Goal: Task Accomplishment & Management: Use online tool/utility

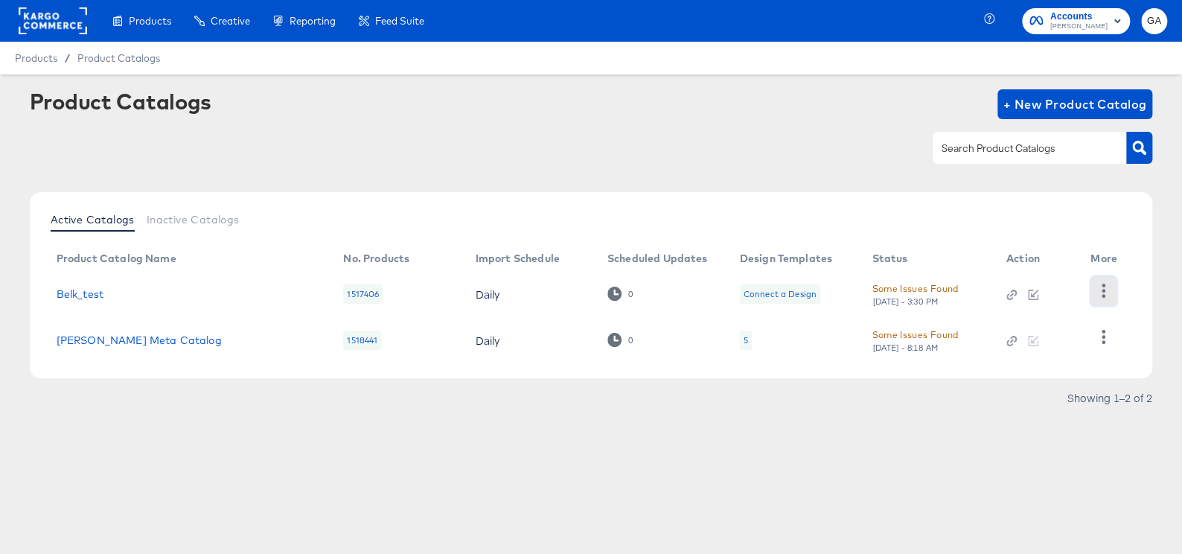
click at [1096, 286] on icon "button" at bounding box center [1103, 291] width 14 height 14
click at [1005, 261] on div "Changelog" at bounding box center [1042, 266] width 149 height 24
click at [1021, 264] on div "Changelog" at bounding box center [1042, 266] width 149 height 24
click at [1024, 264] on div "Changelog" at bounding box center [1042, 266] width 149 height 24
click at [1059, 269] on div "Changelog" at bounding box center [1042, 266] width 149 height 24
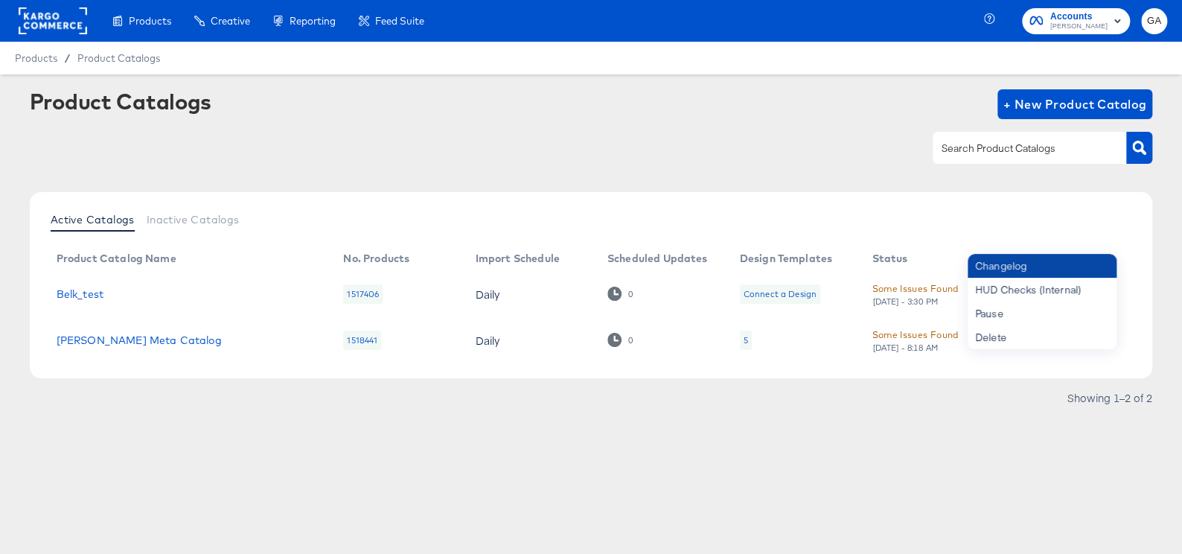
click at [1059, 267] on div "Changelog" at bounding box center [1042, 266] width 149 height 24
click at [1155, 205] on article "Product Catalogs + New Product Catalog Active Catalogs Inactive Catalogs Produc…" at bounding box center [591, 267] width 1182 height 387
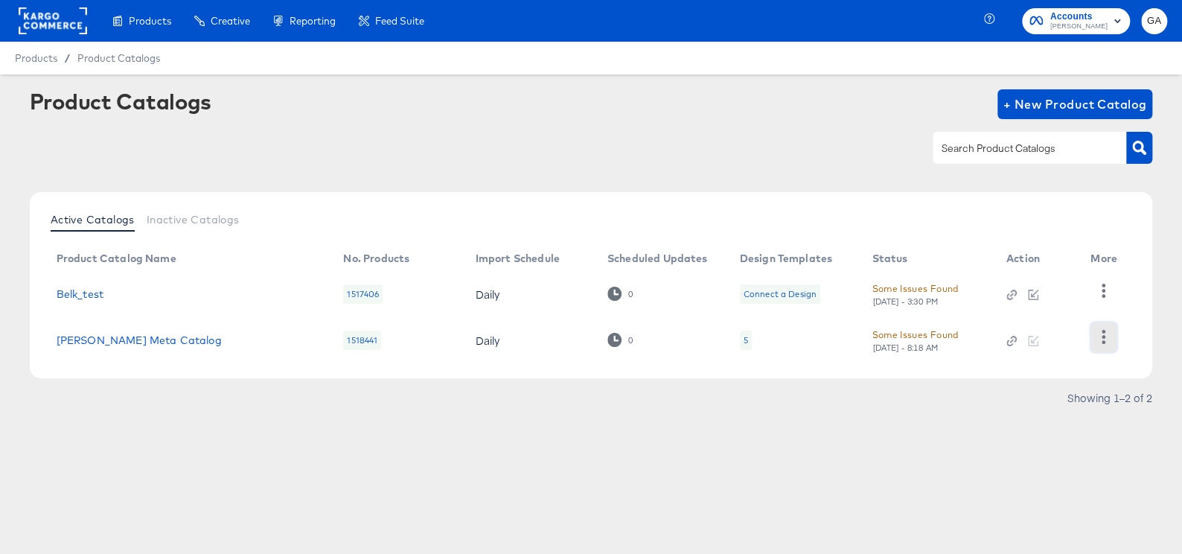
click at [1108, 336] on icon "button" at bounding box center [1103, 337] width 14 height 14
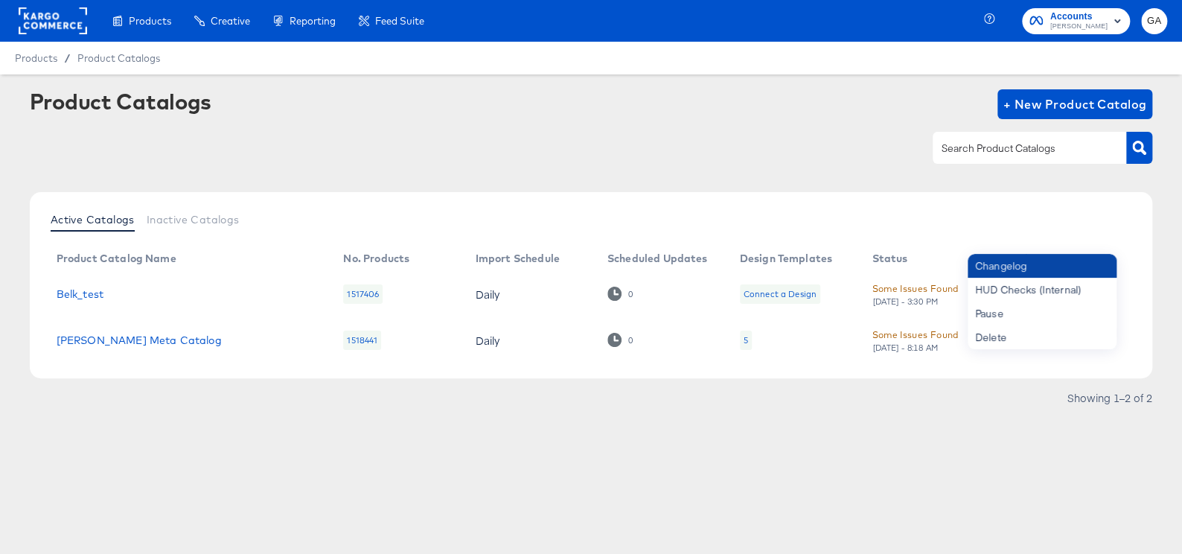
click at [1033, 266] on div "Changelog" at bounding box center [1042, 266] width 149 height 24
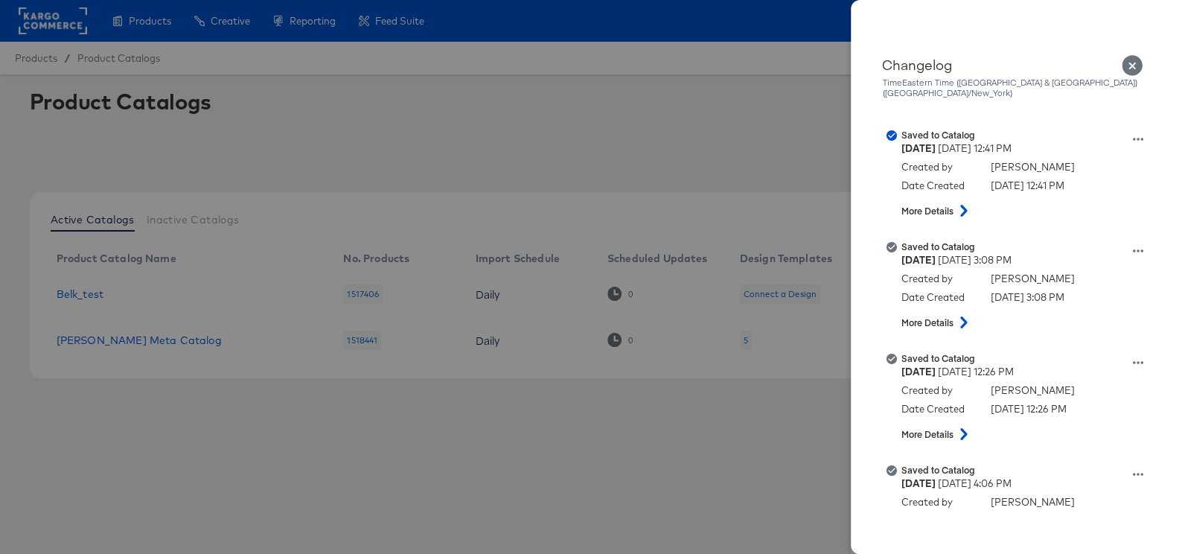
click at [1129, 63] on icon "Close" at bounding box center [1133, 66] width 22 height 22
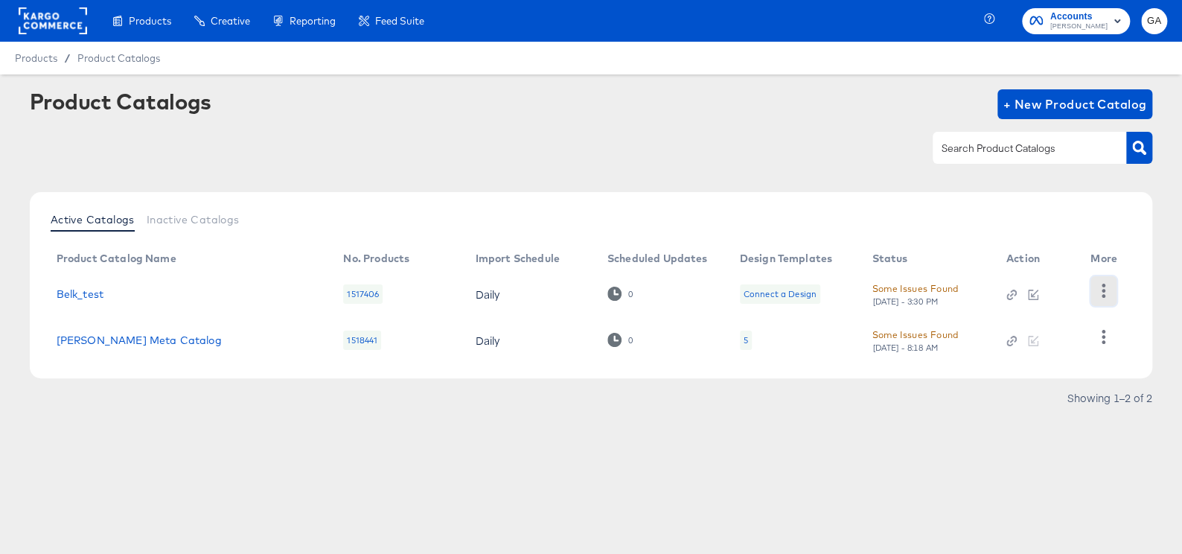
click at [1108, 287] on icon "button" at bounding box center [1103, 291] width 14 height 14
click at [1049, 265] on div "Changelog" at bounding box center [1042, 266] width 149 height 24
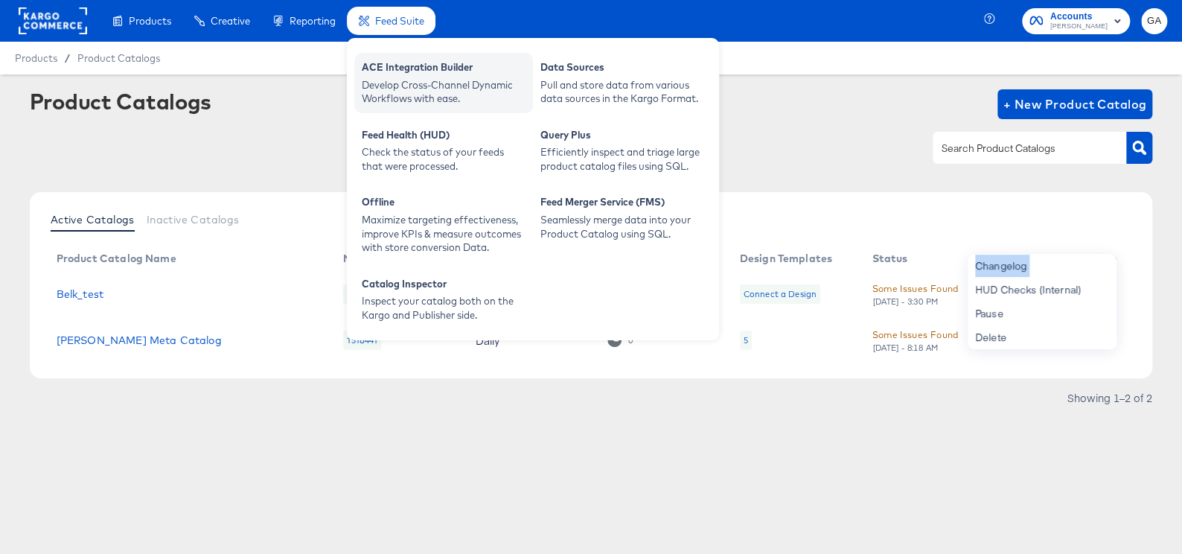
click at [425, 60] on div "ACE Integration Builder" at bounding box center [444, 69] width 164 height 18
click at [444, 67] on div "ACE Integration Builder" at bounding box center [444, 69] width 164 height 18
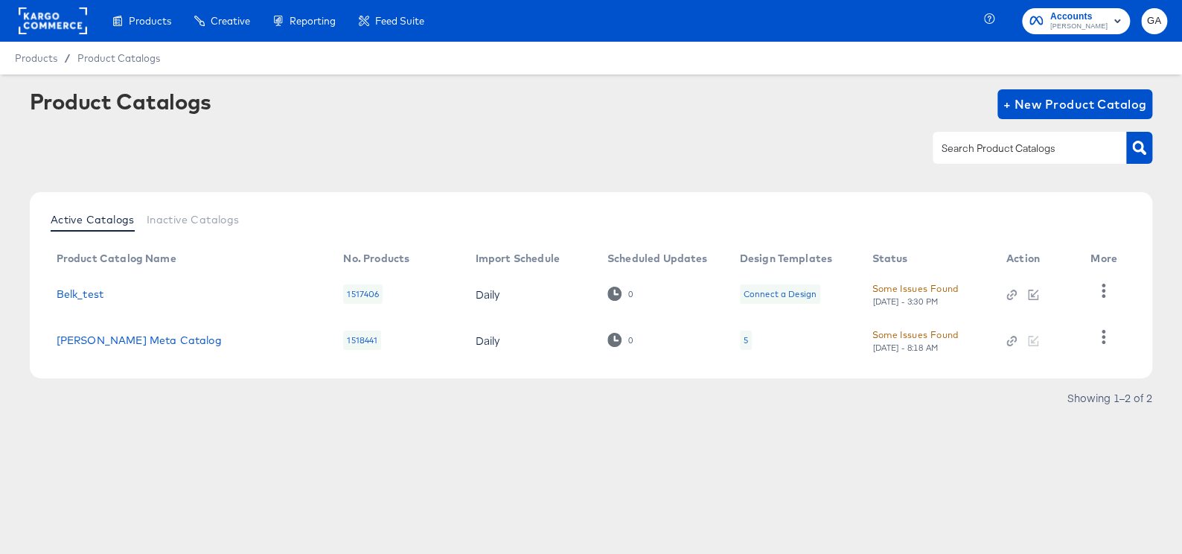
click at [934, 349] on div "Fri, Aug 29th - 8:18 AM" at bounding box center [905, 347] width 67 height 10
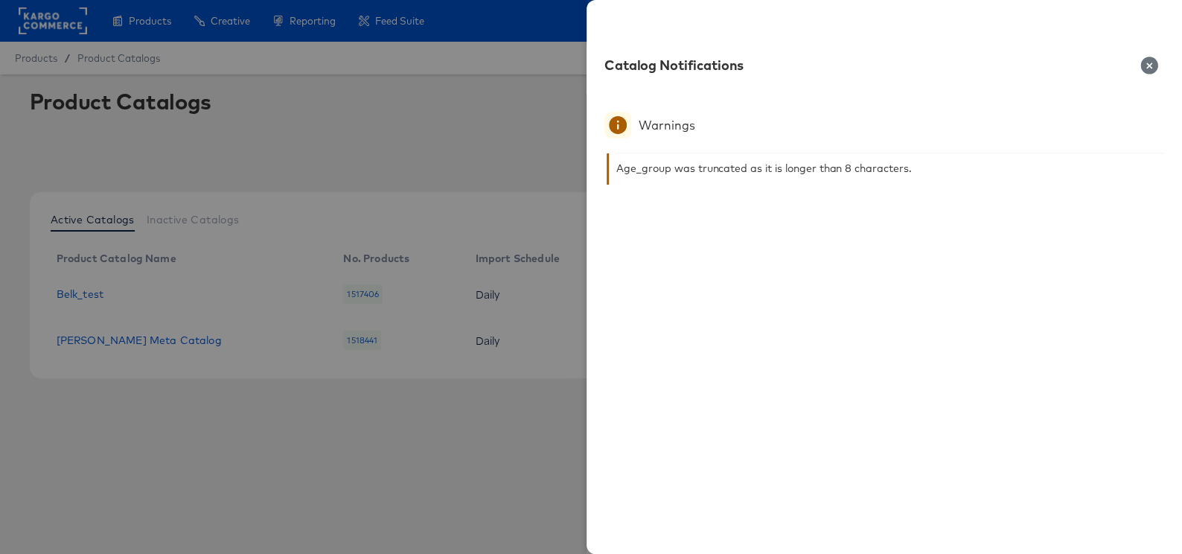
click at [1152, 68] on icon "button" at bounding box center [1148, 65] width 17 height 17
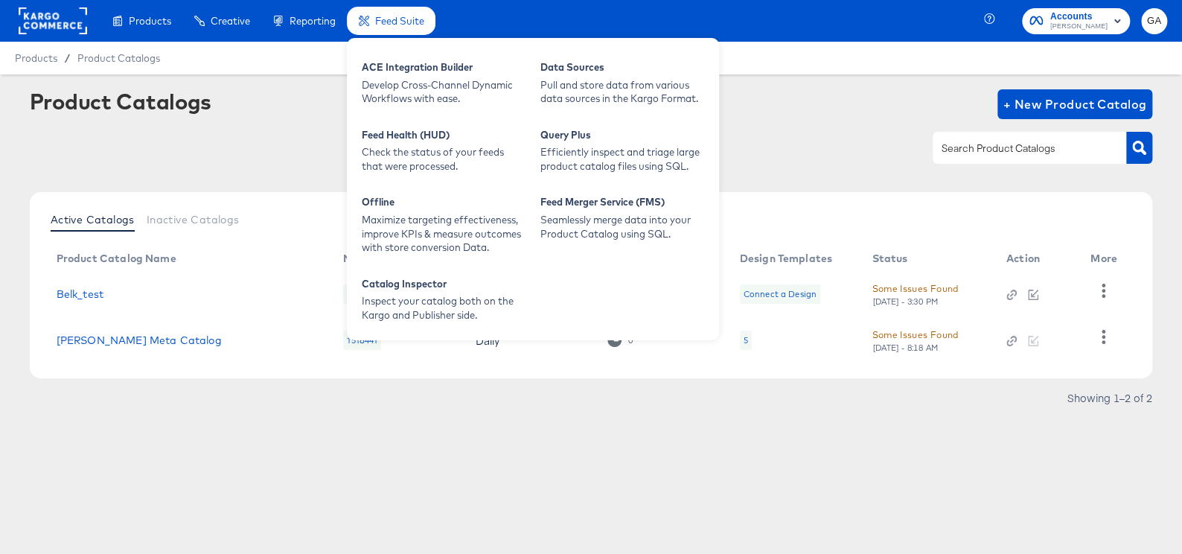
click at [418, 49] on div "ACE Integration Builder Develop Cross-Channel Dynamic Workflows with ease. Data…" at bounding box center [533, 189] width 372 height 302
click at [421, 57] on div "ACE Integration Builder Develop Cross-Channel Dynamic Workflows with ease." at bounding box center [443, 83] width 179 height 60
click at [424, 77] on div "ACE Integration Builder" at bounding box center [444, 69] width 164 height 18
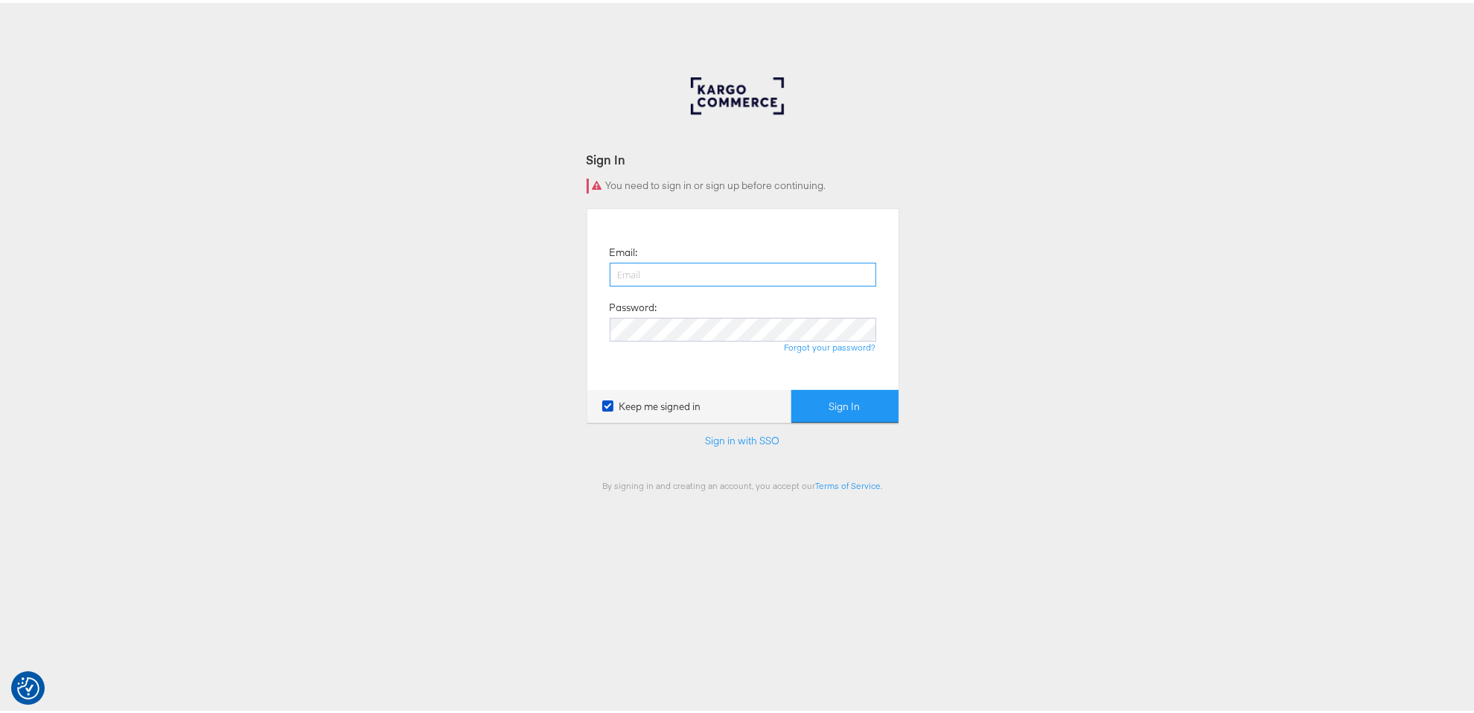
type input "george.aguila@kargo.com"
click at [855, 408] on button "Sign In" at bounding box center [844, 403] width 107 height 33
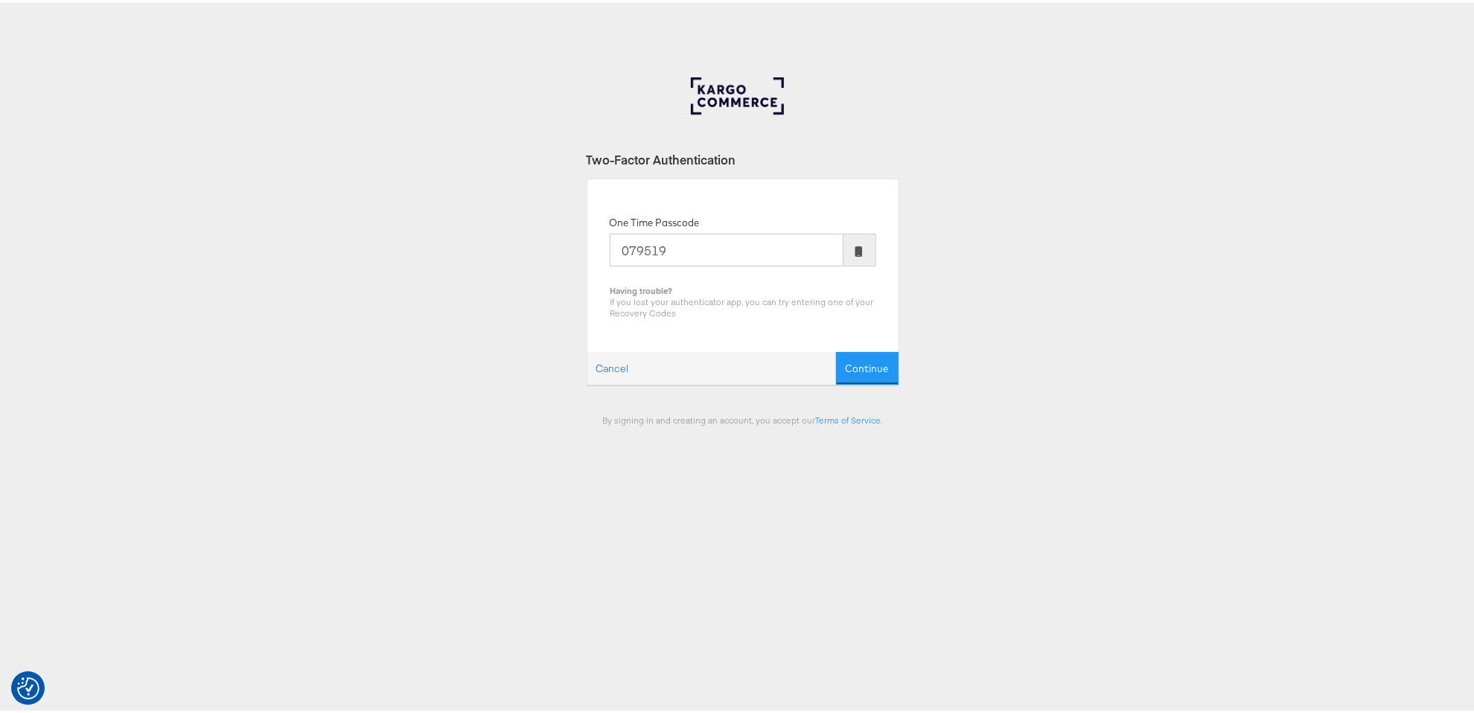
type input "079519"
click at [836, 349] on button "Continue" at bounding box center [867, 365] width 63 height 33
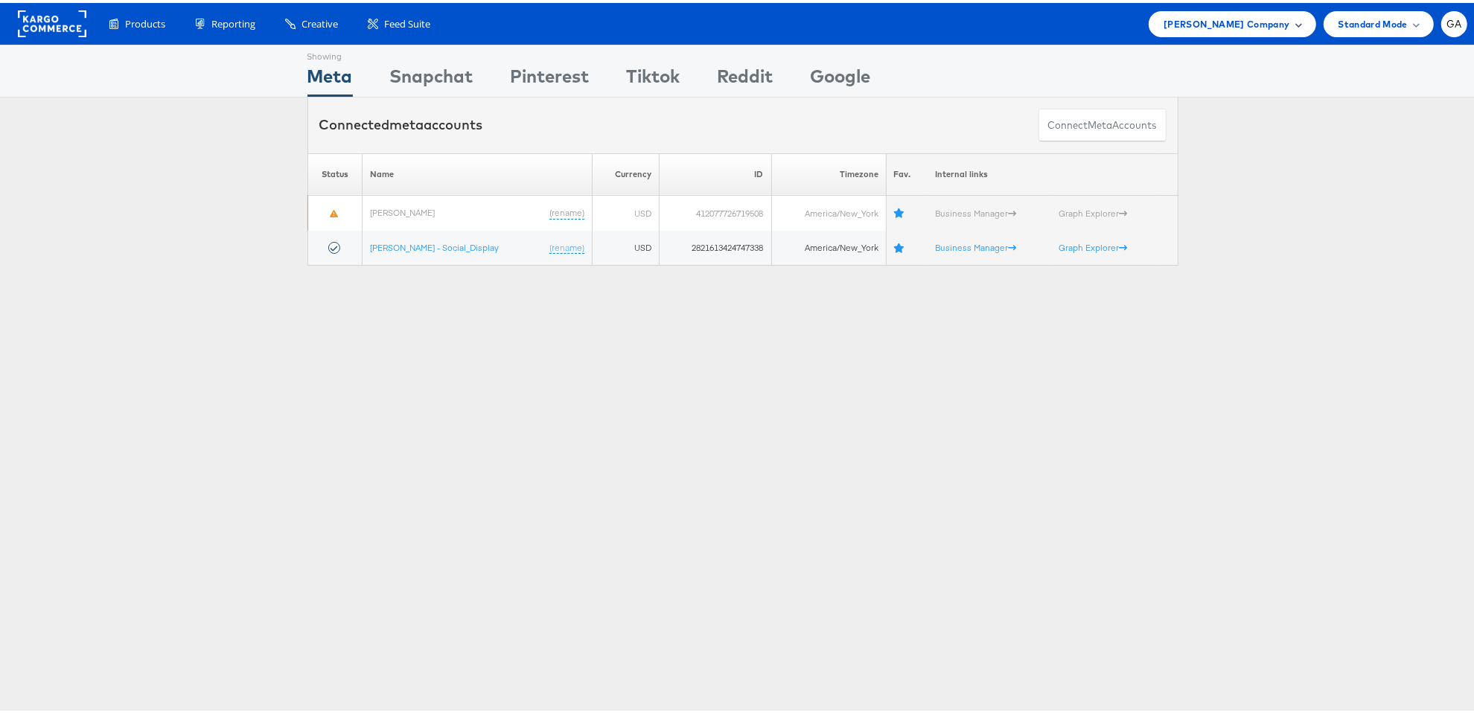
click at [1269, 16] on span "Belk Company" at bounding box center [1226, 21] width 126 height 16
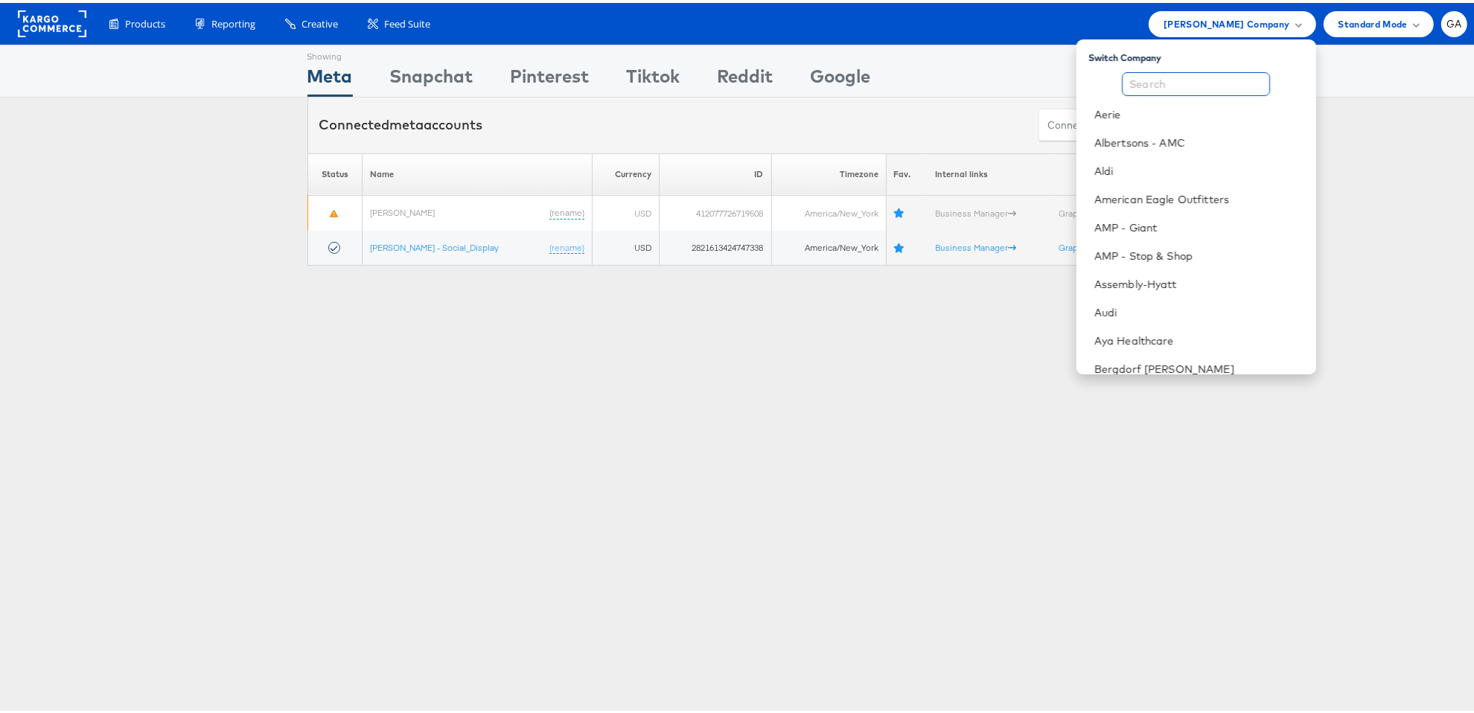
click at [1196, 87] on input "text" at bounding box center [1196, 81] width 148 height 24
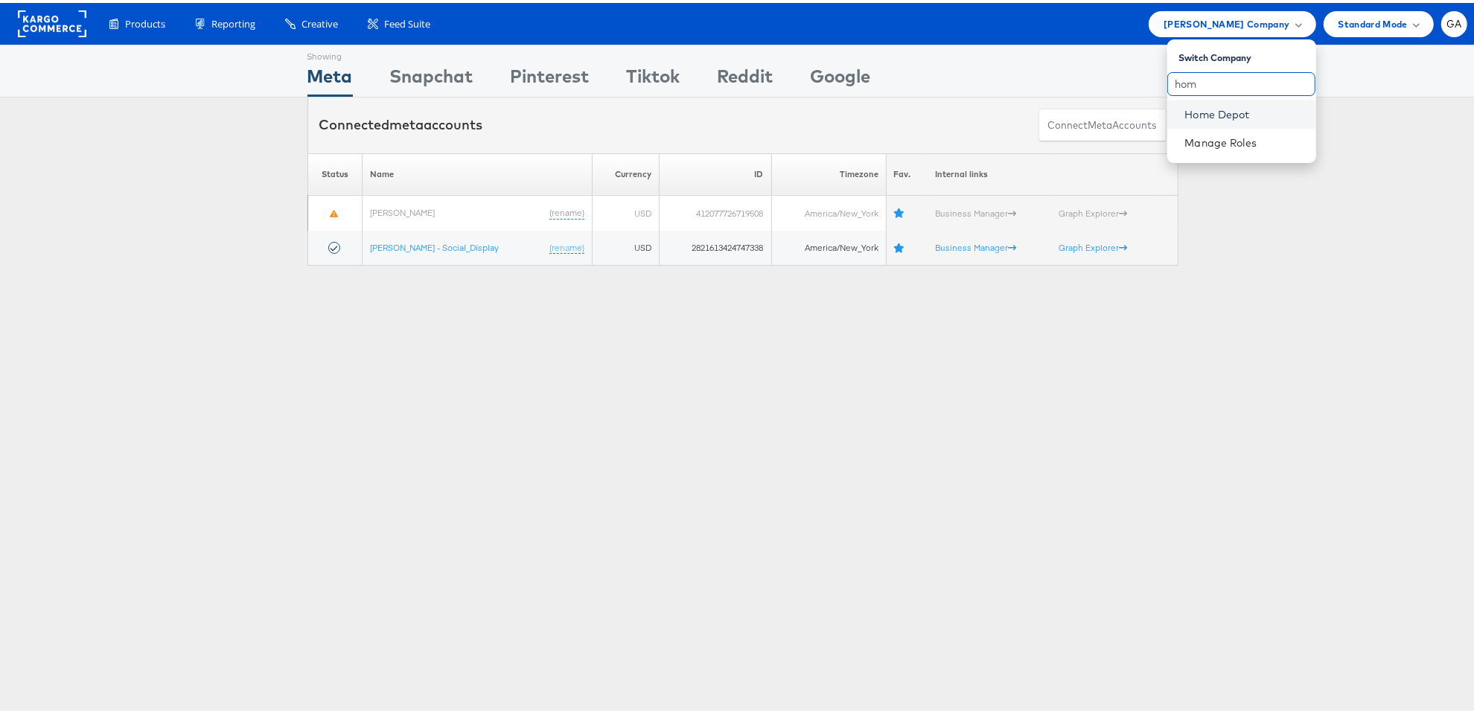
type input "hom"
click at [1185, 111] on link "Home Depot" at bounding box center [1244, 111] width 119 height 15
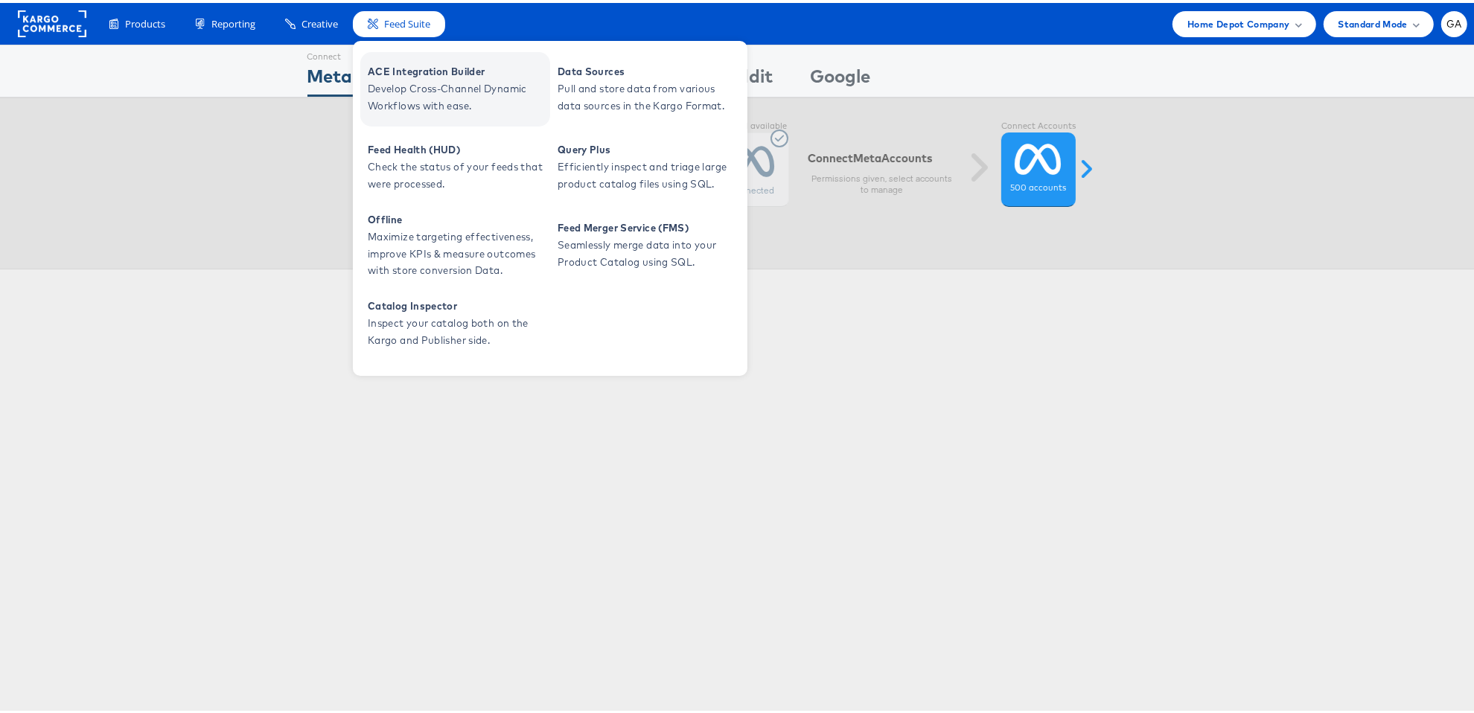
click at [413, 73] on span "ACE Integration Builder" at bounding box center [457, 68] width 179 height 17
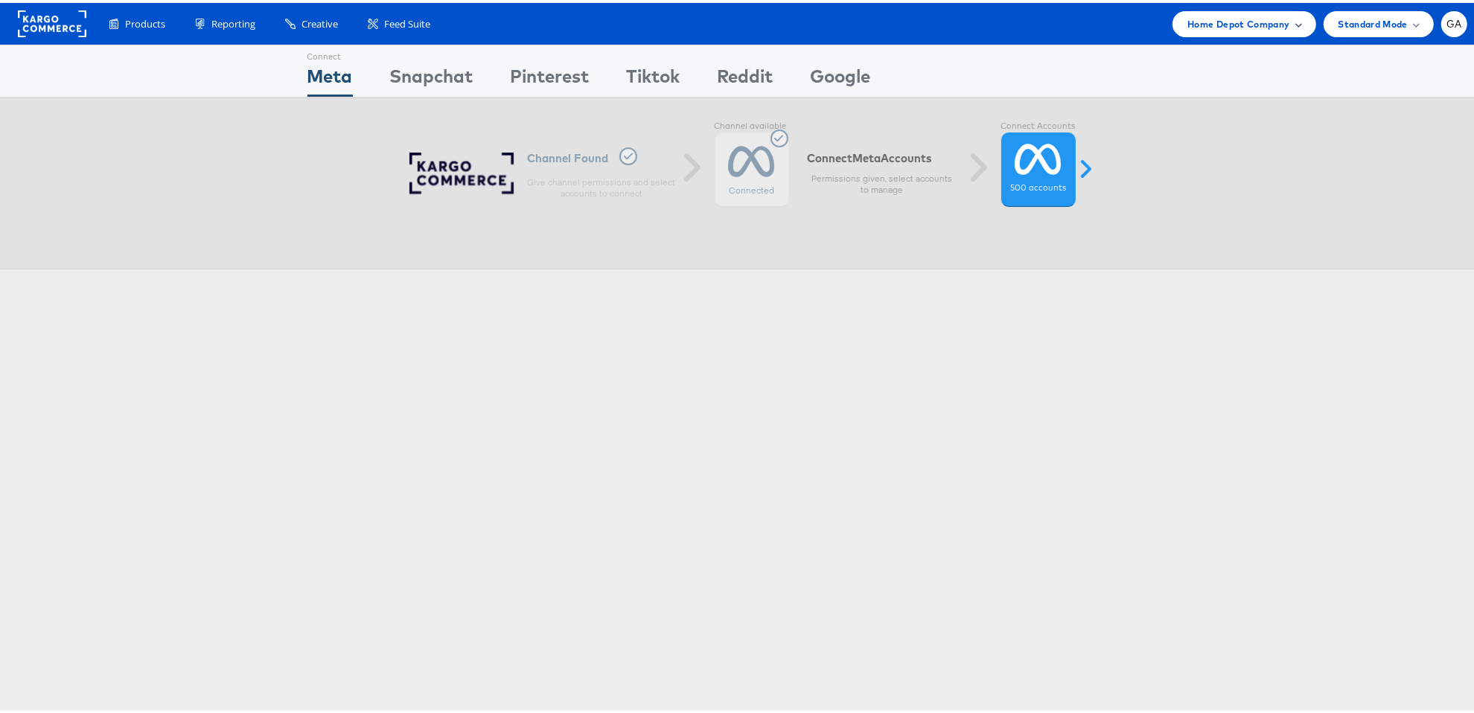
click at [1251, 16] on span "Home Depot Company" at bounding box center [1238, 21] width 102 height 16
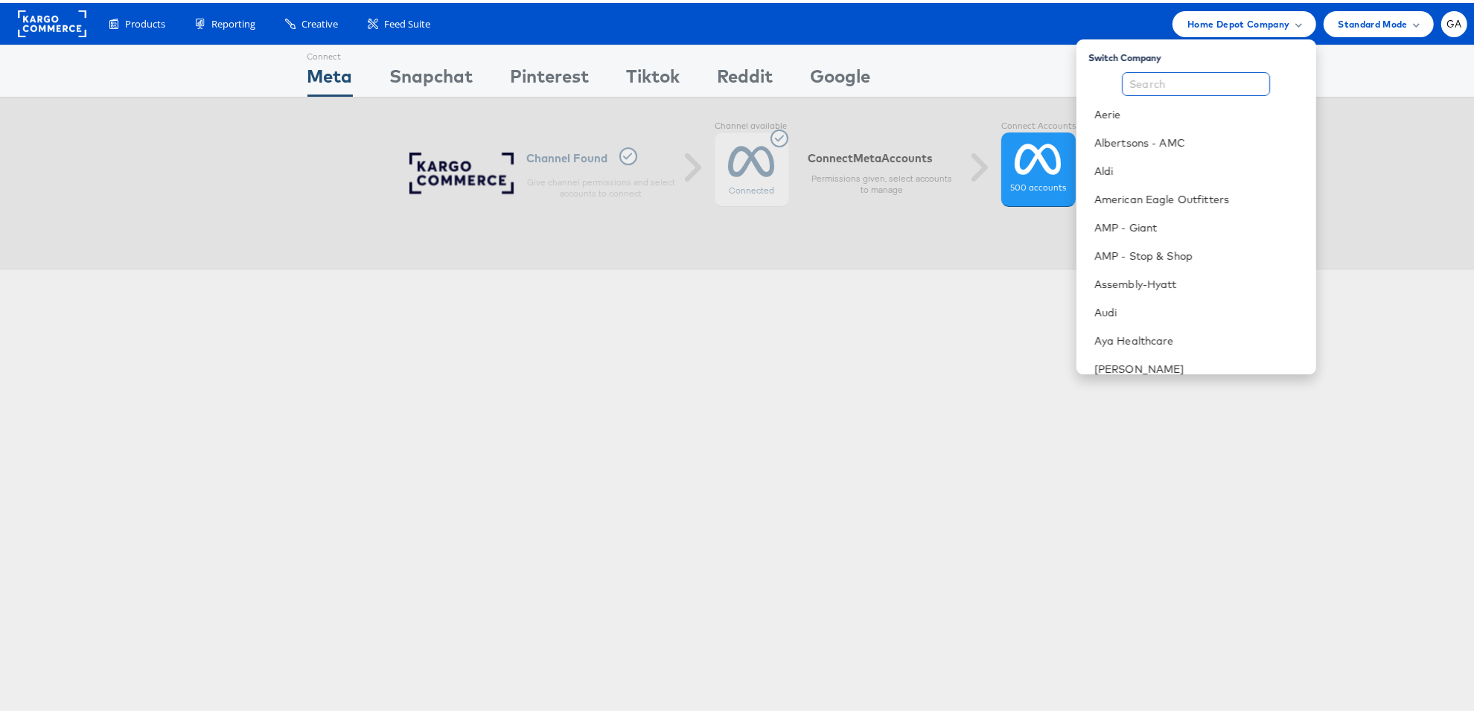
click at [1163, 83] on input "text" at bounding box center [1196, 81] width 148 height 24
click at [1152, 86] on input "text" at bounding box center [1196, 81] width 148 height 24
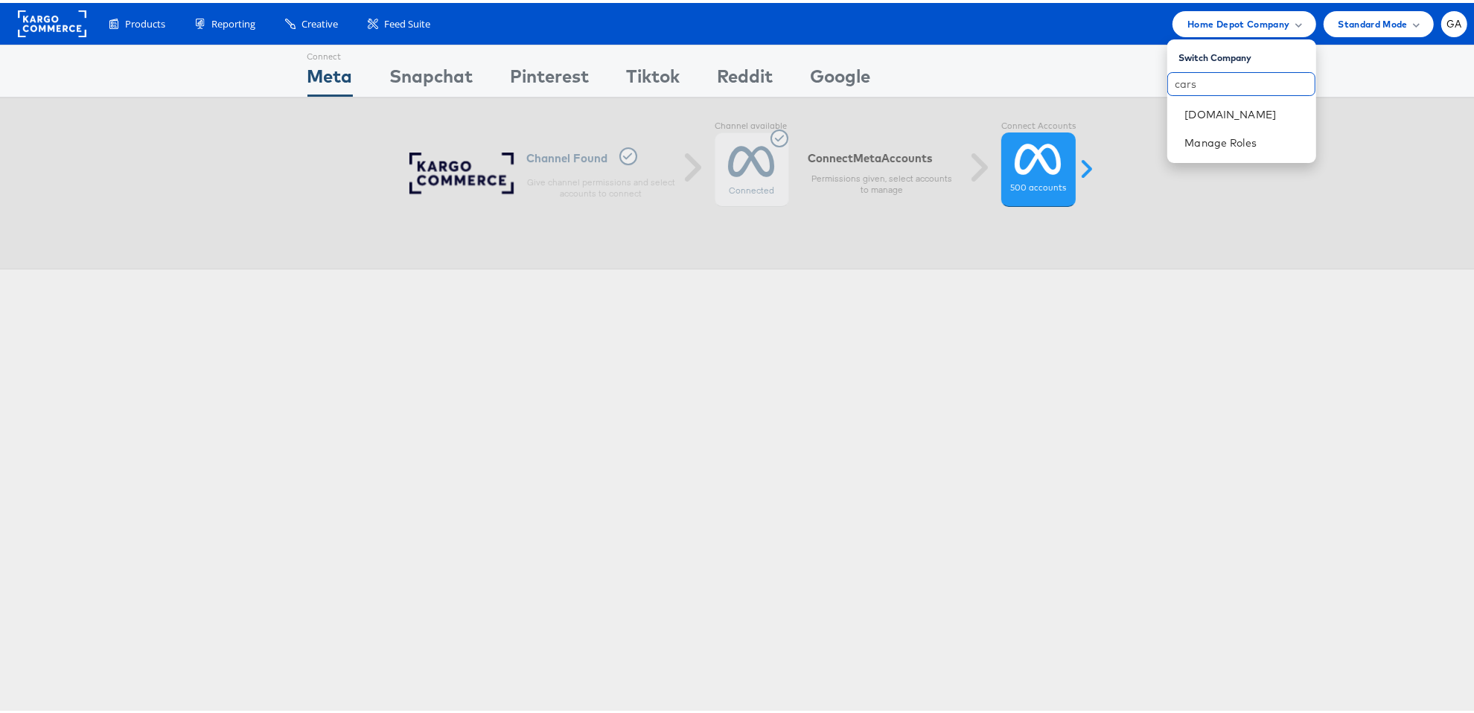
type input "cars"
click at [1207, 109] on link "Cars.com" at bounding box center [1244, 111] width 119 height 15
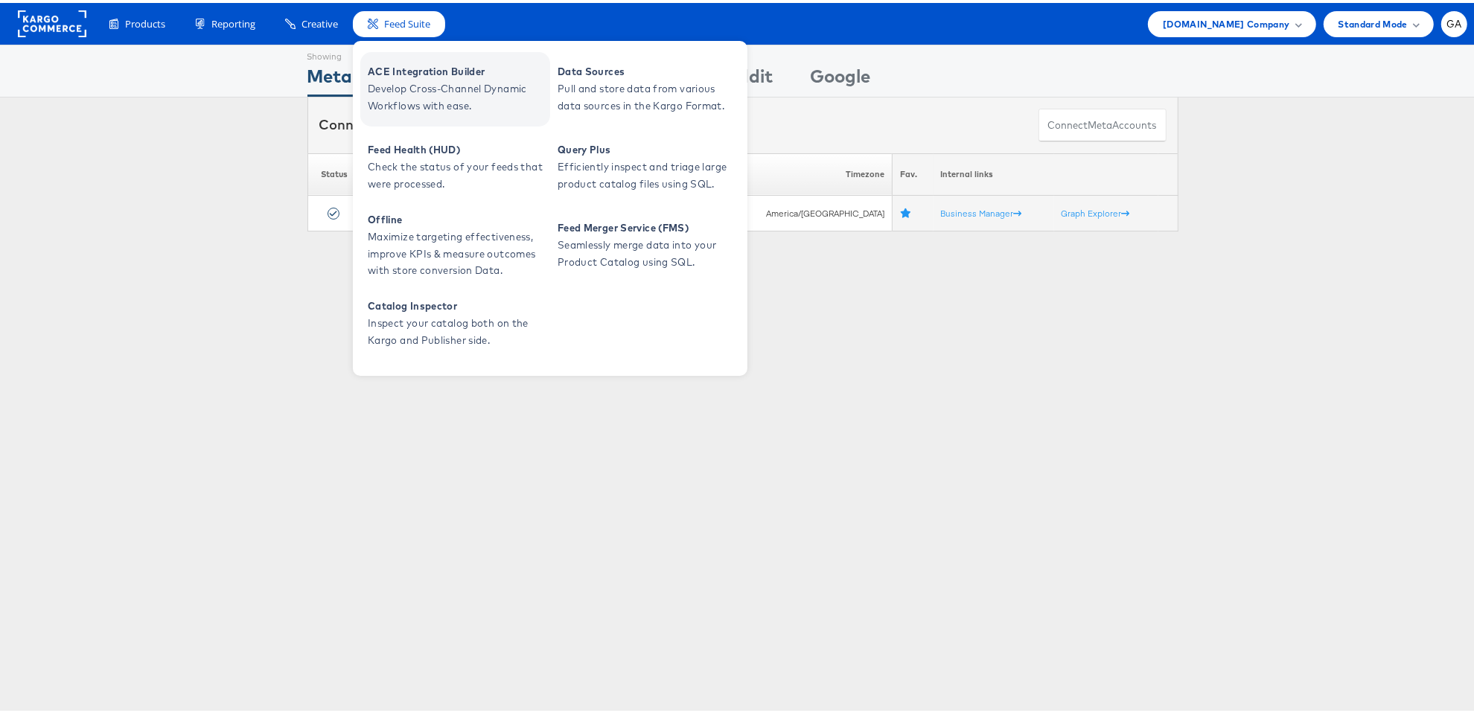
click at [409, 82] on span "Develop Cross-Channel Dynamic Workflows with ease." at bounding box center [457, 94] width 179 height 34
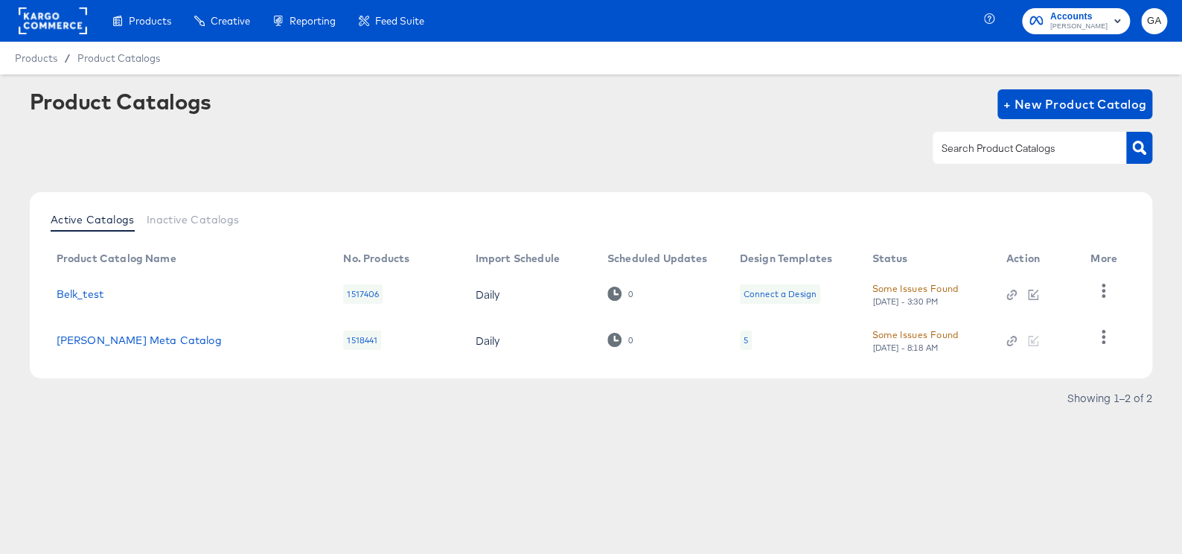
click at [59, 13] on rect at bounding box center [53, 20] width 68 height 27
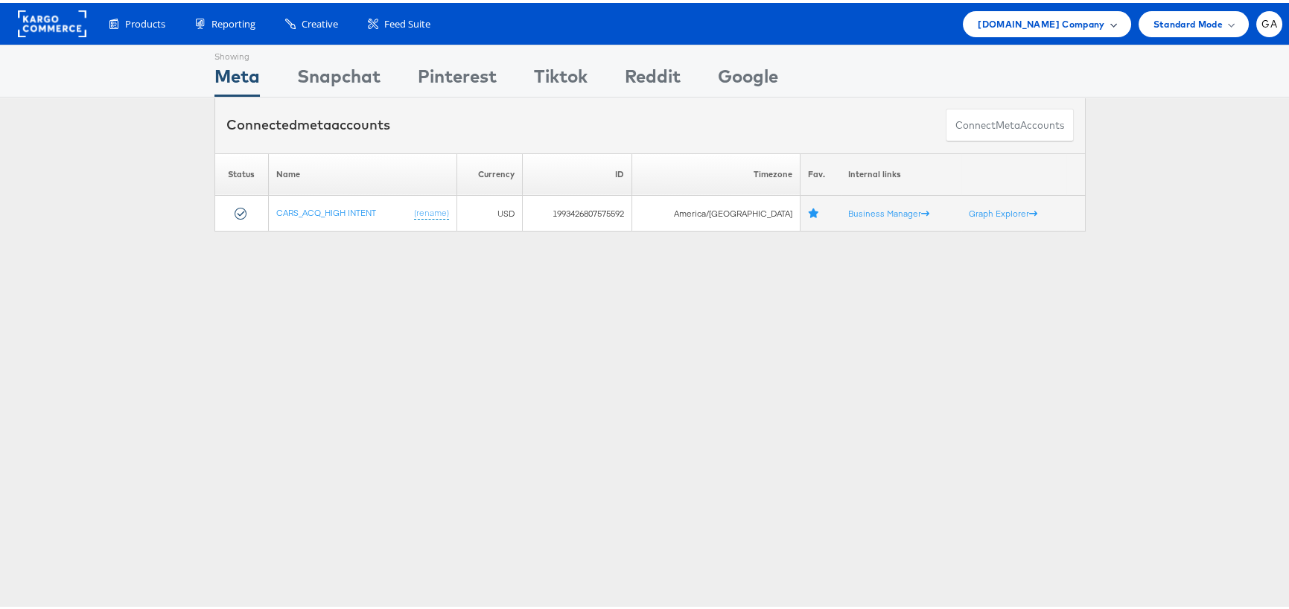
click at [1084, 16] on span "[DOMAIN_NAME] Company" at bounding box center [1040, 21] width 127 height 16
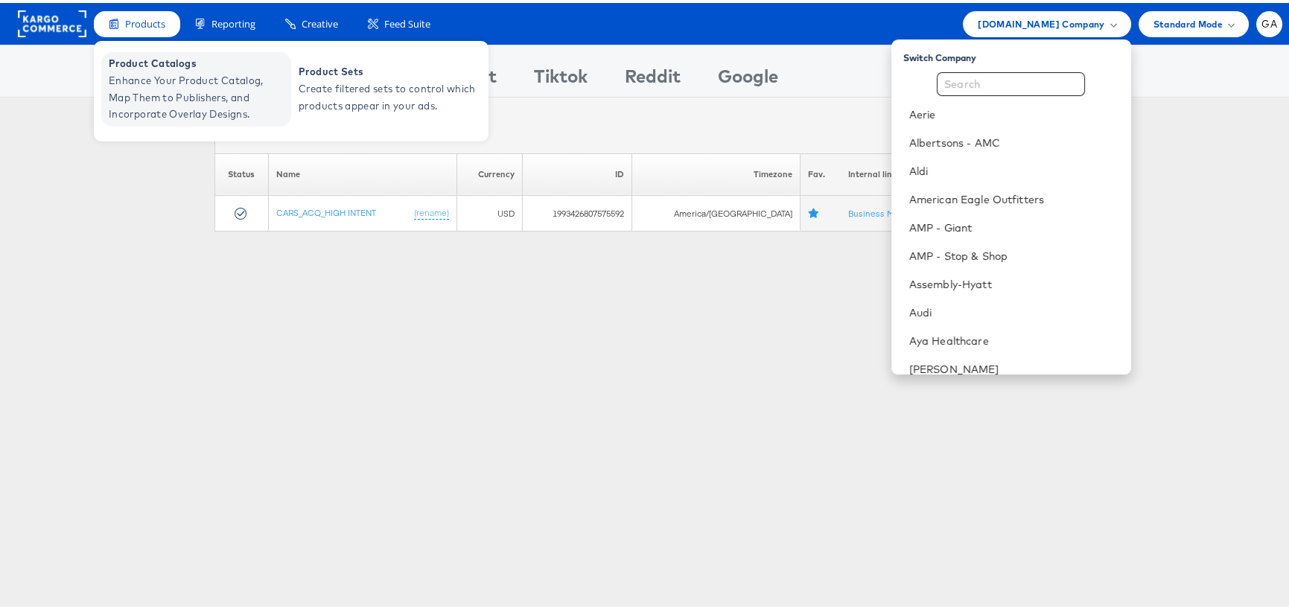
click at [131, 68] on span "Product Catalogs" at bounding box center [198, 60] width 179 height 17
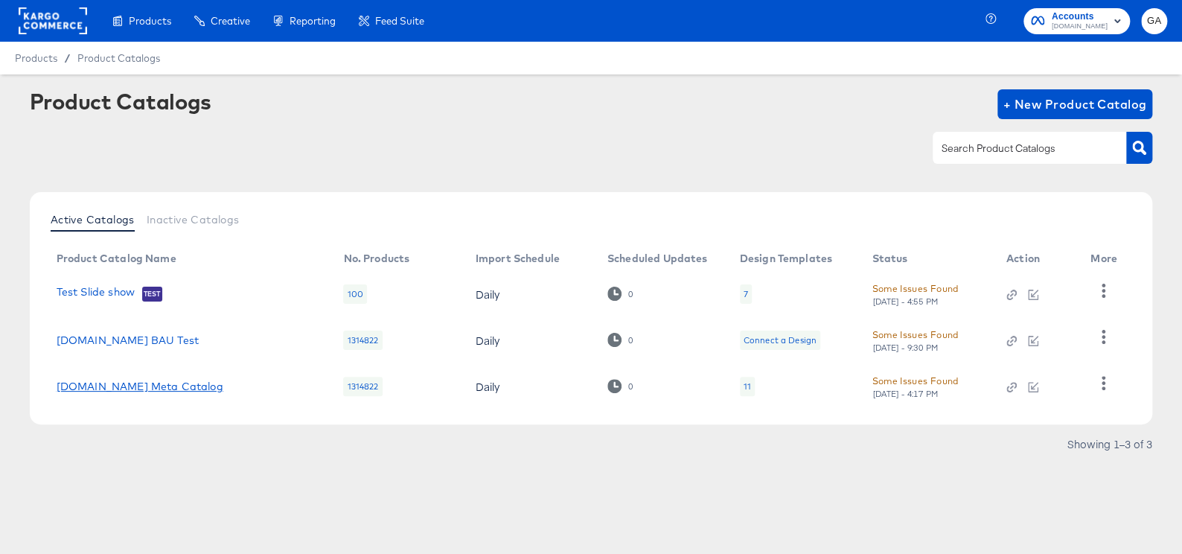
click at [124, 389] on link "[DOMAIN_NAME] Meta Catalog" at bounding box center [140, 386] width 167 height 12
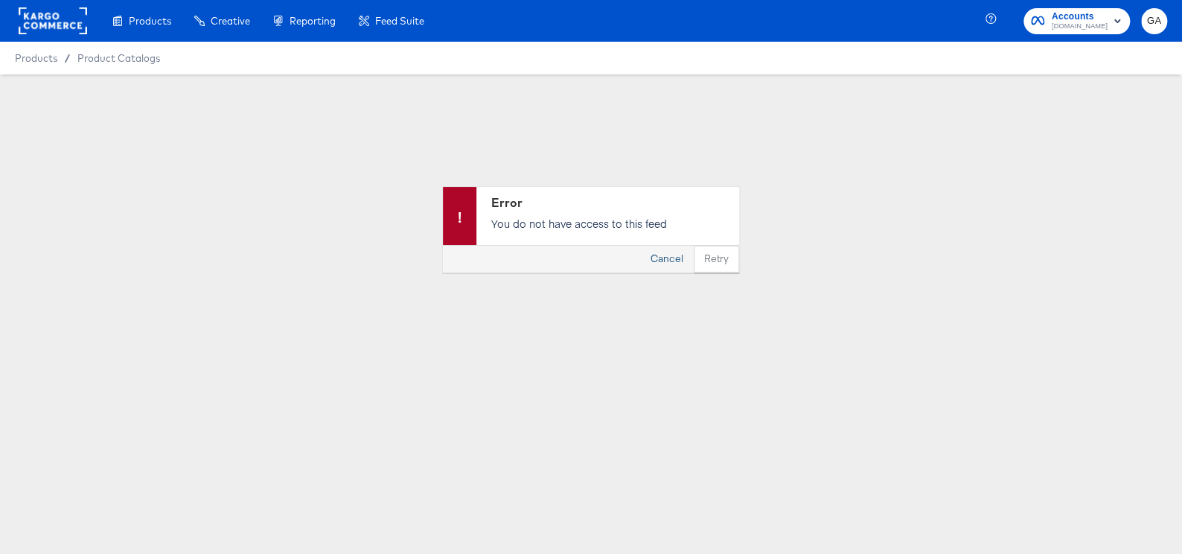
click at [658, 261] on button "Cancel" at bounding box center [667, 259] width 54 height 27
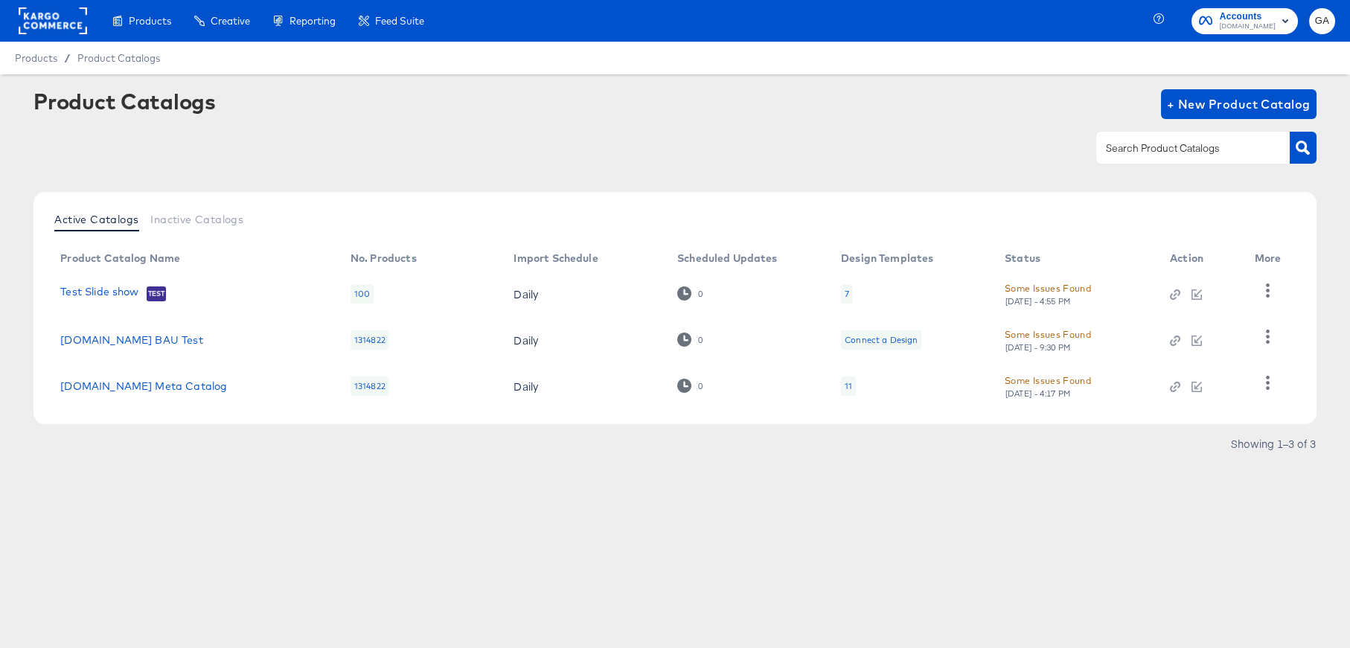
click at [848, 385] on div "11" at bounding box center [848, 386] width 7 height 12
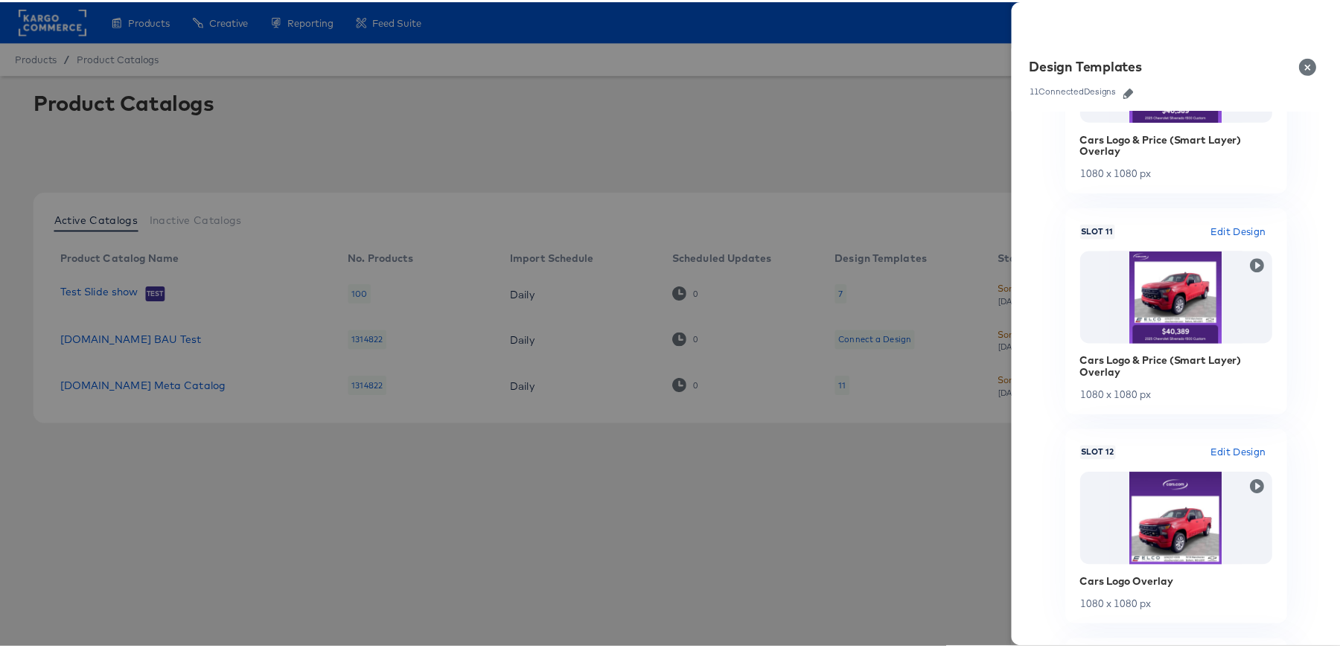
scroll to position [2482, 0]
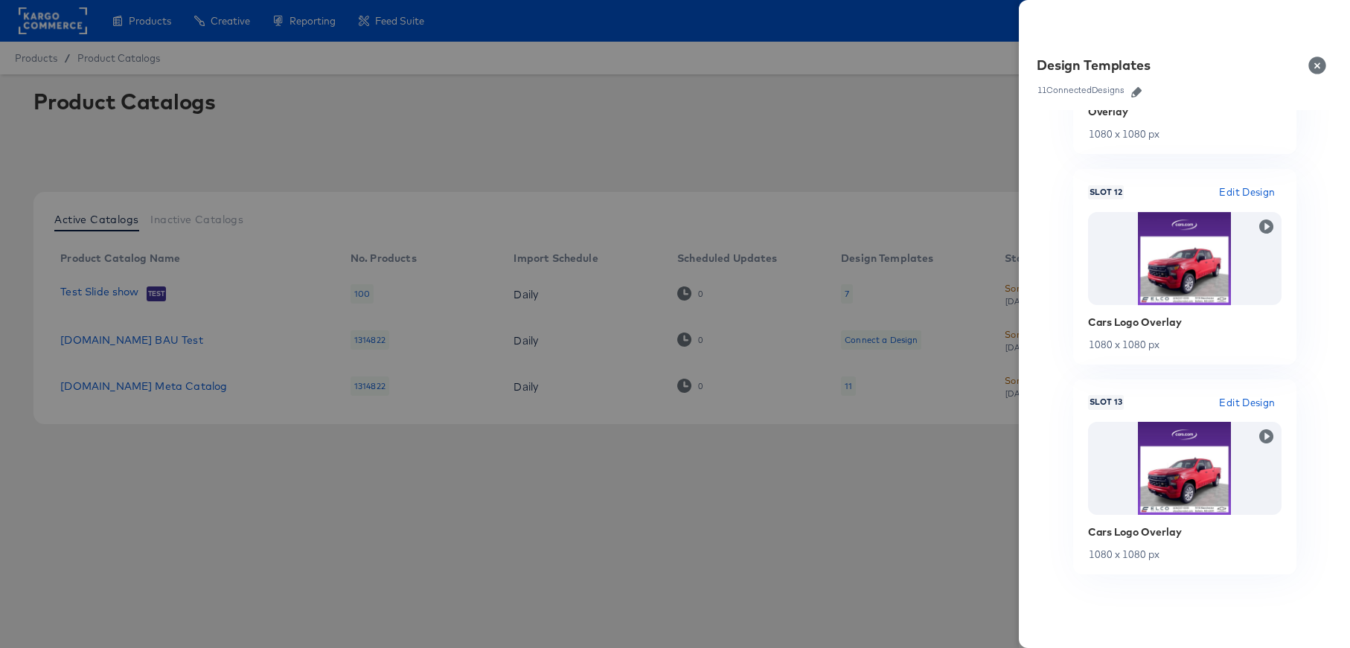
click at [1318, 64] on button "Close" at bounding box center [1321, 66] width 42 height 42
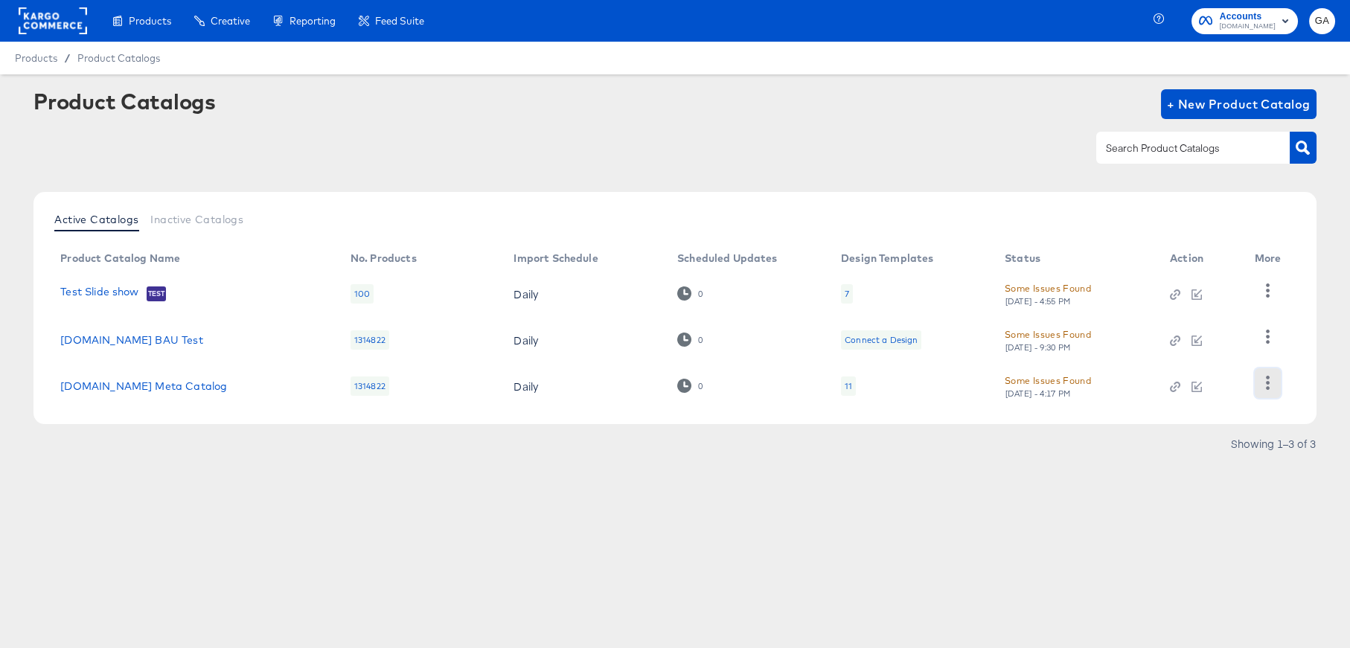
click at [1261, 374] on button "button" at bounding box center [1268, 383] width 26 height 30
click at [1225, 284] on div "Changelog" at bounding box center [1206, 284] width 149 height 24
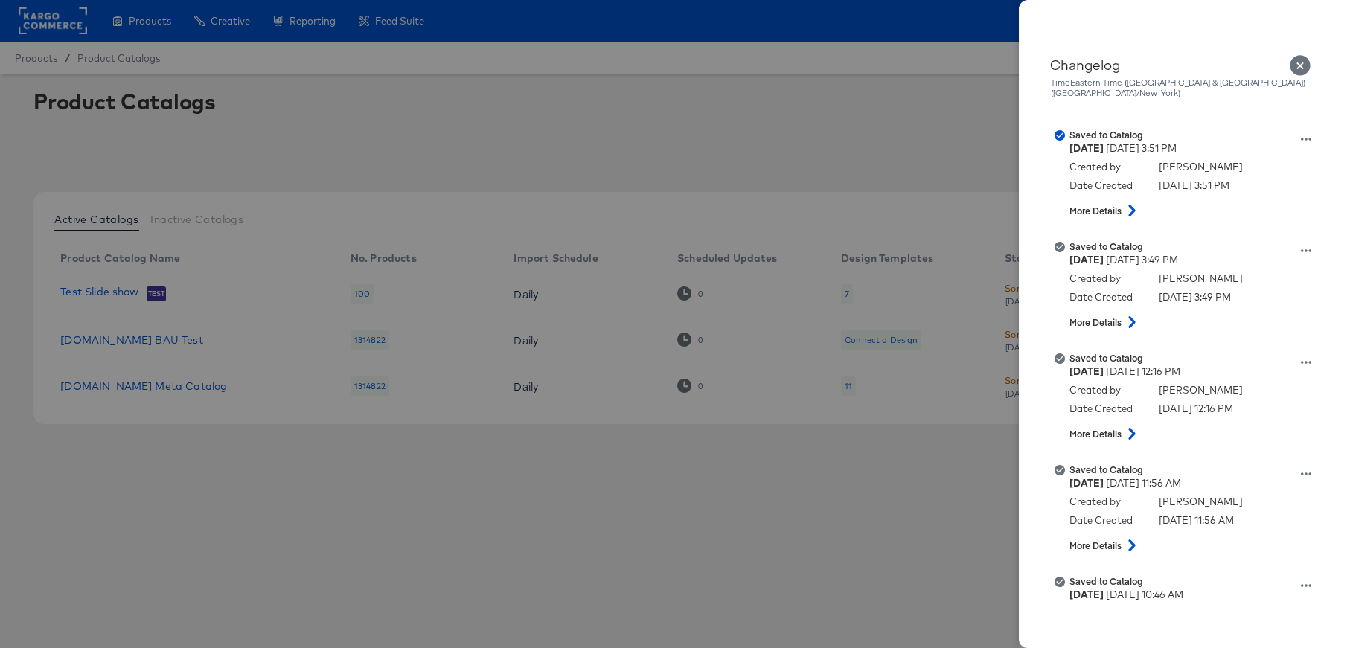
click at [1299, 63] on icon "Close" at bounding box center [1300, 65] width 21 height 21
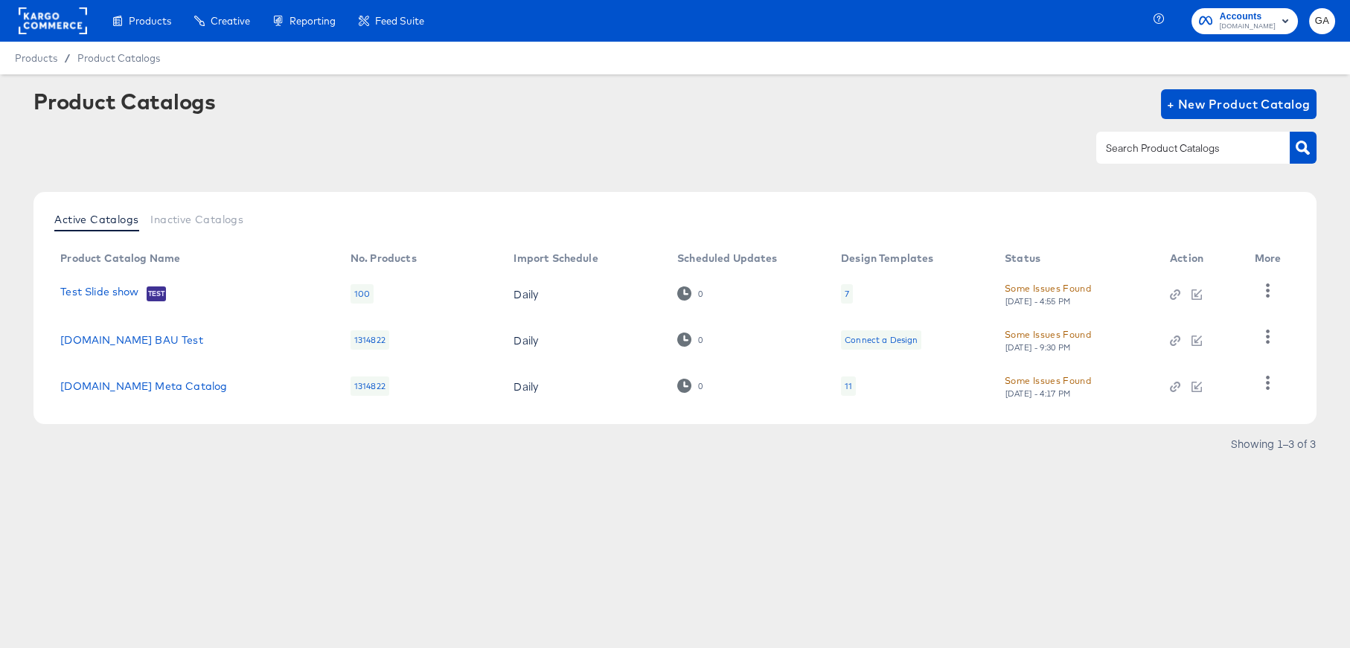
click at [895, 450] on div "Showing 1–3 of 3" at bounding box center [674, 451] width 1283 height 24
click at [150, 382] on link "[DOMAIN_NAME] Meta Catalog" at bounding box center [143, 386] width 167 height 12
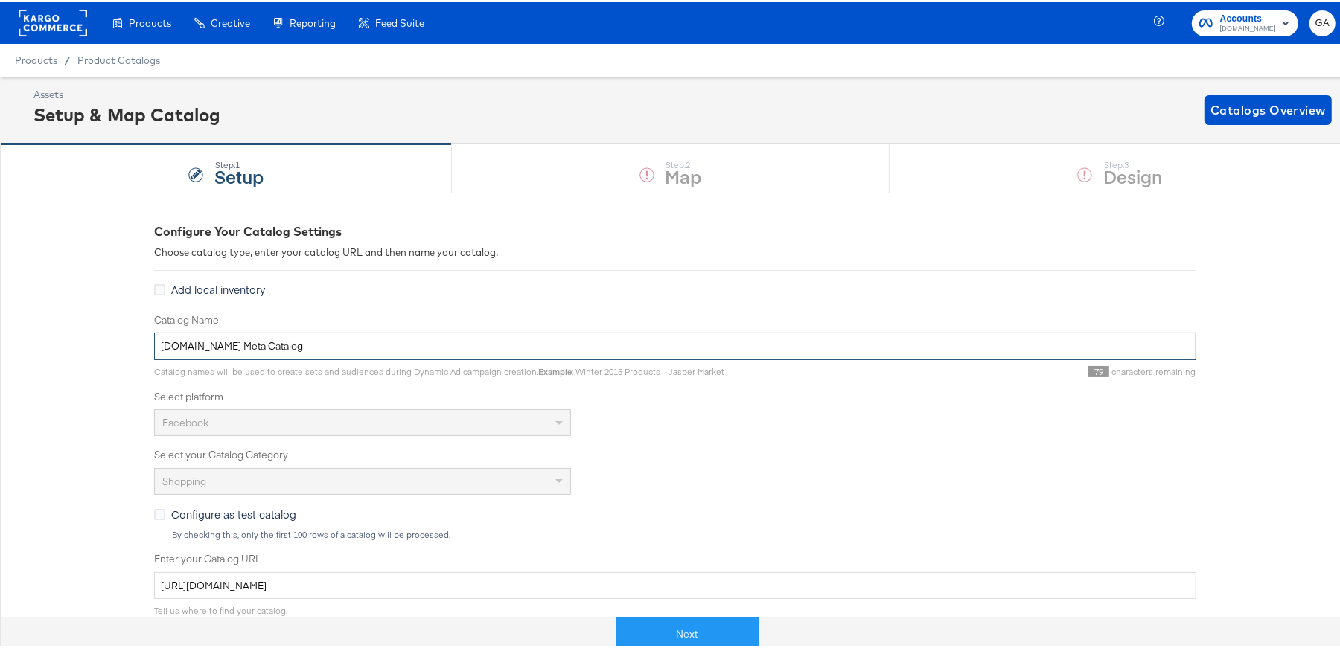
click at [198, 342] on input "[DOMAIN_NAME] Meta Catalog" at bounding box center [675, 345] width 1042 height 28
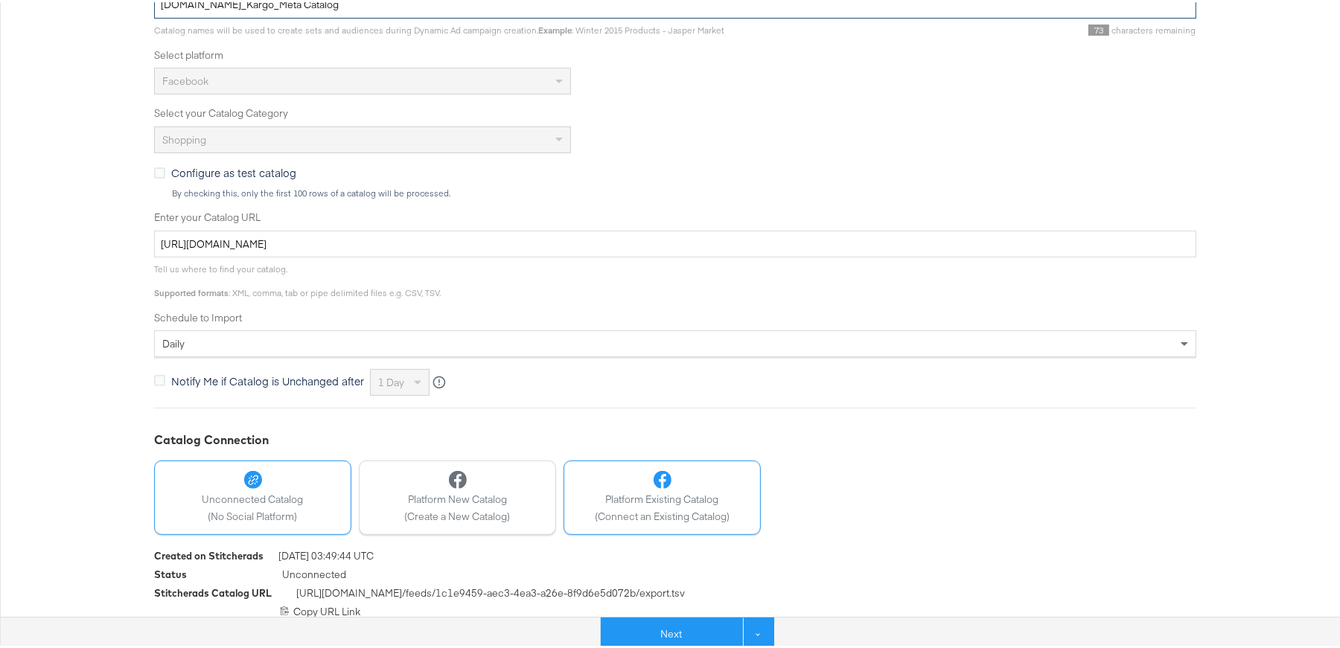
scroll to position [349, 0]
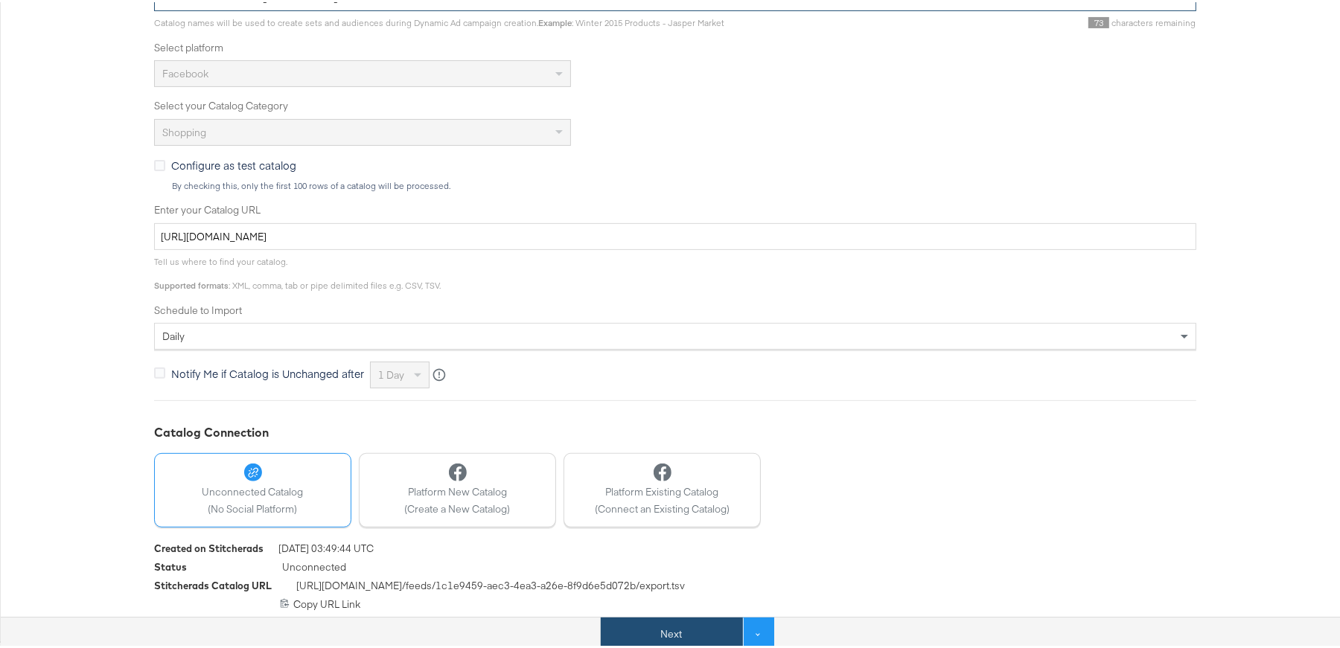
type input "[DOMAIN_NAME]_Kargo_Meta Catalog"
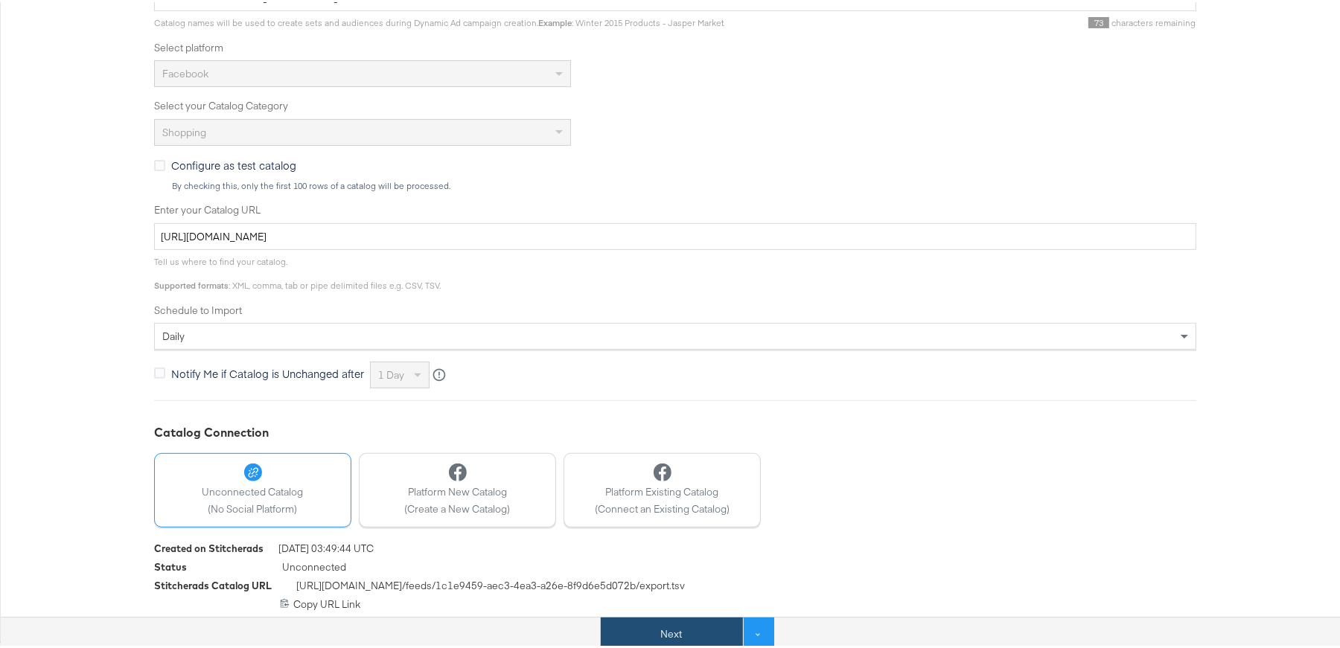
click at [680, 630] on button "Next" at bounding box center [672, 632] width 142 height 33
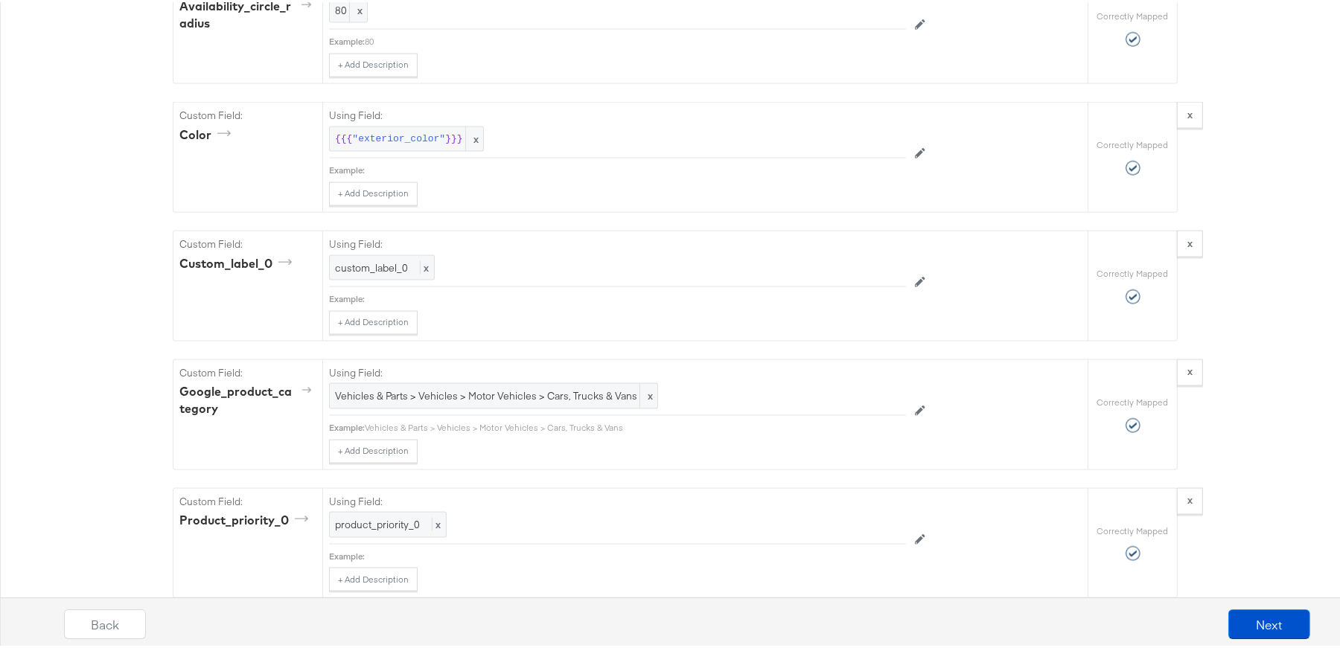
scroll to position [2233, 0]
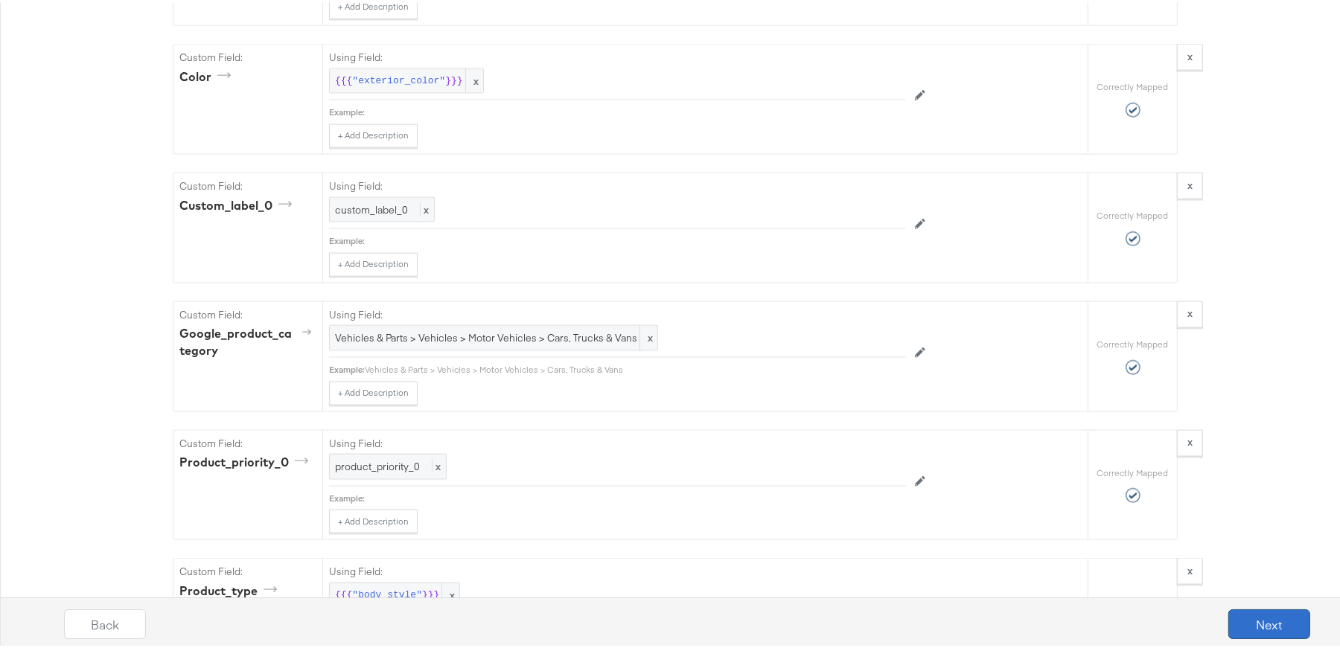
click at [1245, 618] on button "Next" at bounding box center [1269, 622] width 82 height 30
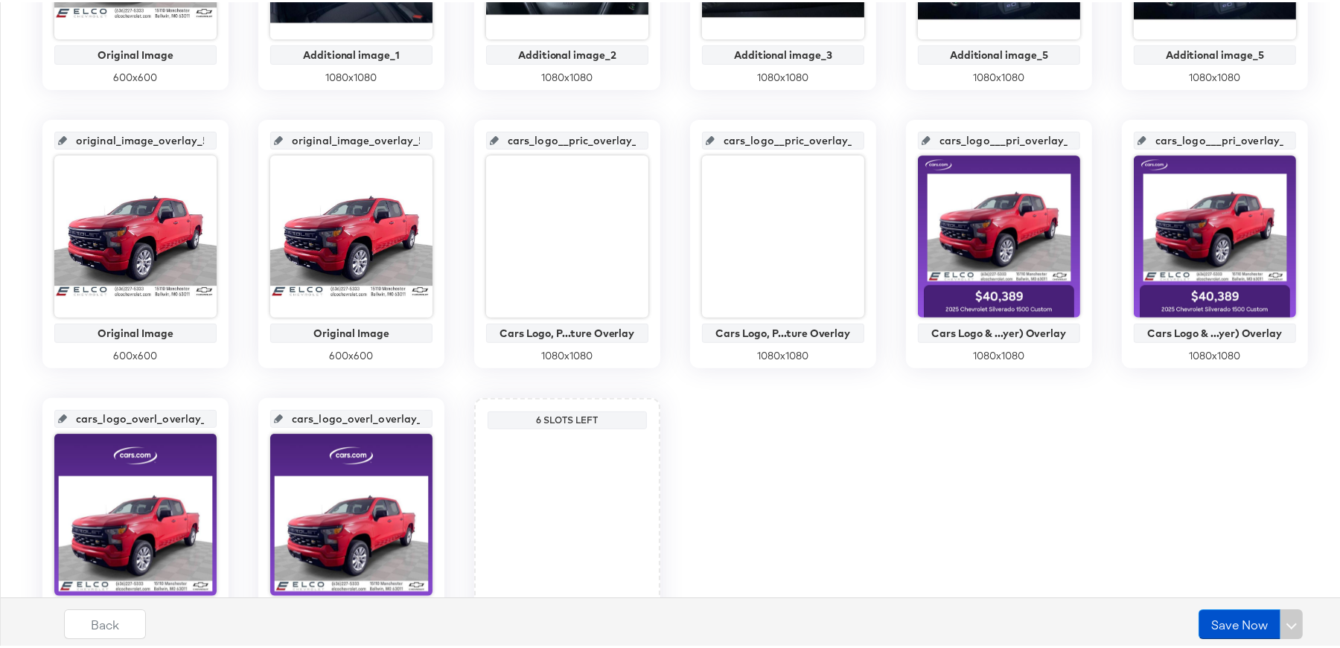
scroll to position [618, 0]
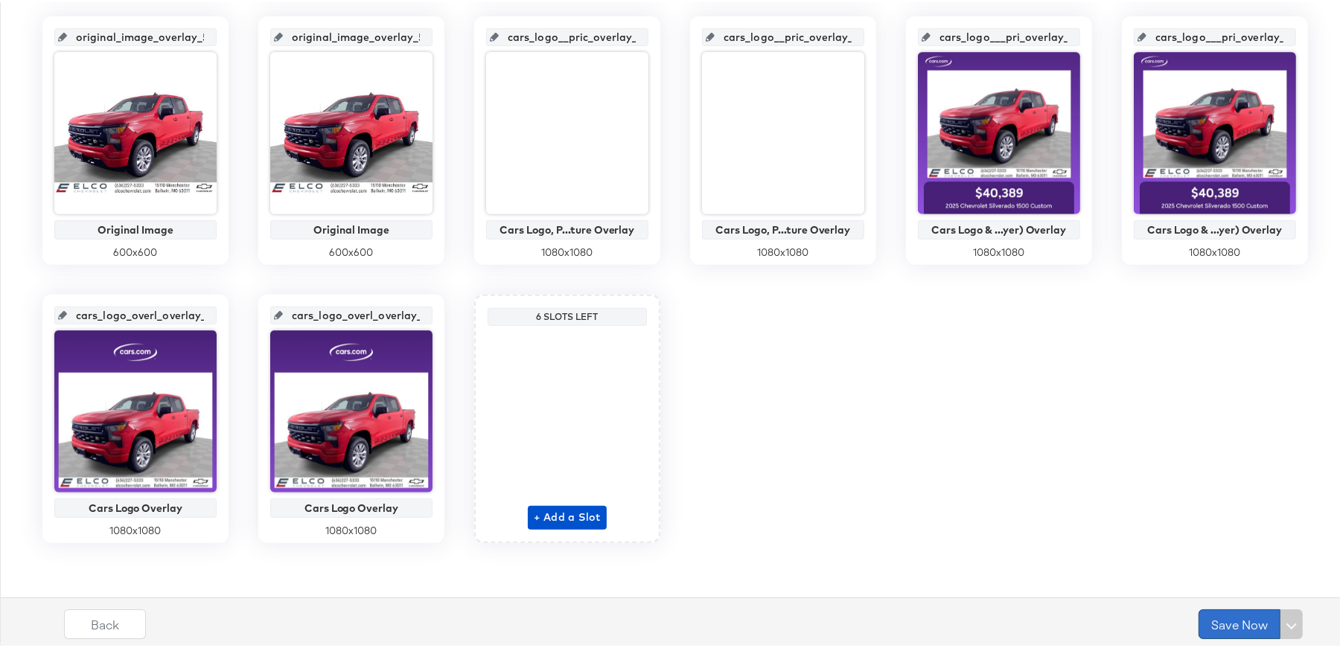
click at [1235, 619] on button "Save Now" at bounding box center [1239, 622] width 82 height 30
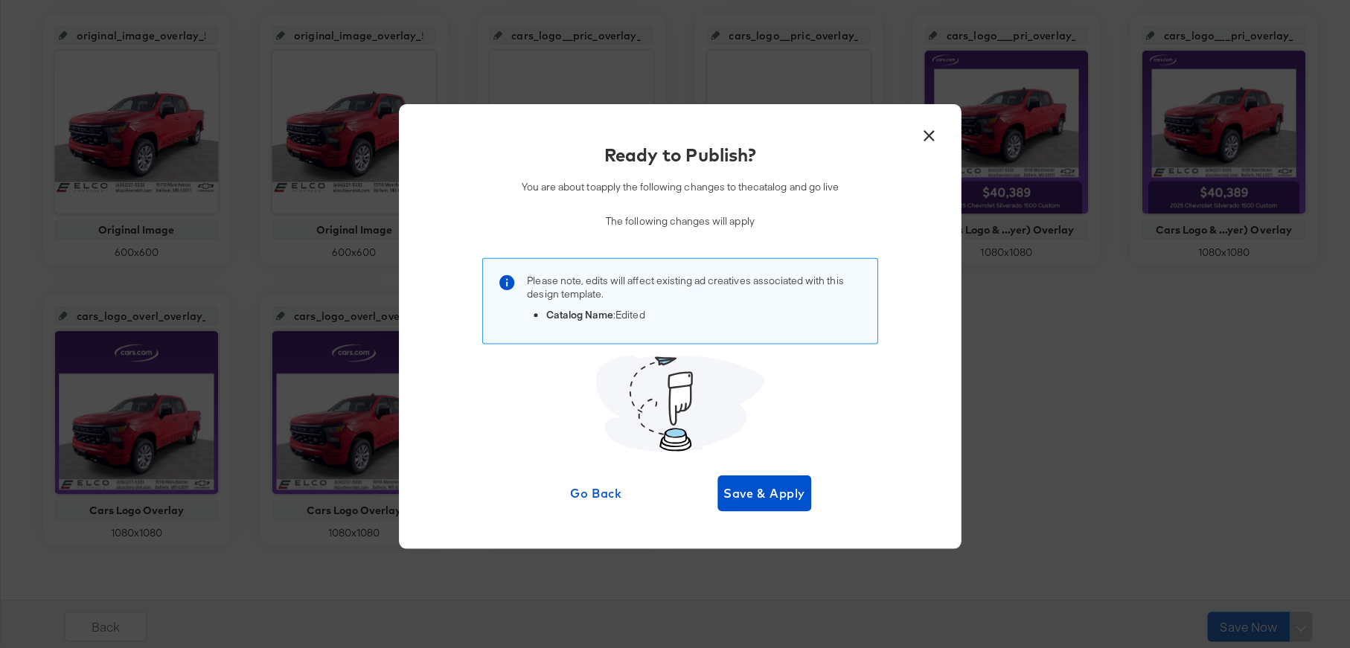
scroll to position [0, 0]
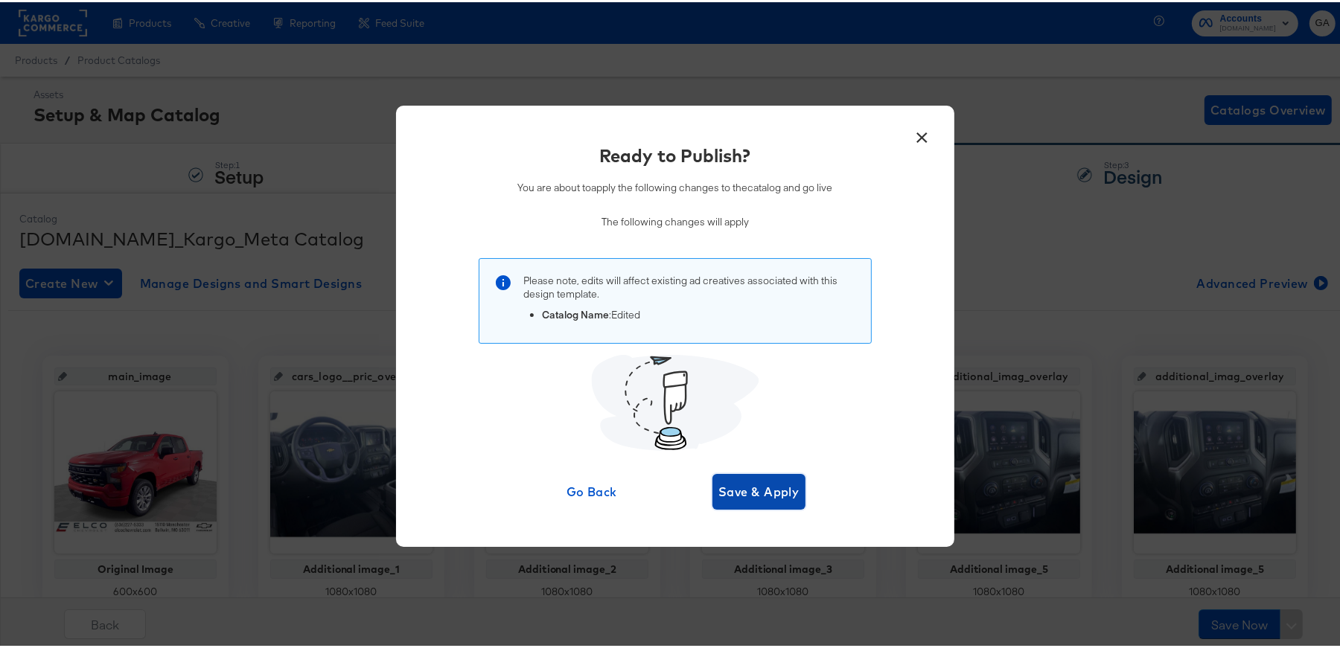
click at [752, 485] on span "Save & Apply" at bounding box center [758, 489] width 81 height 21
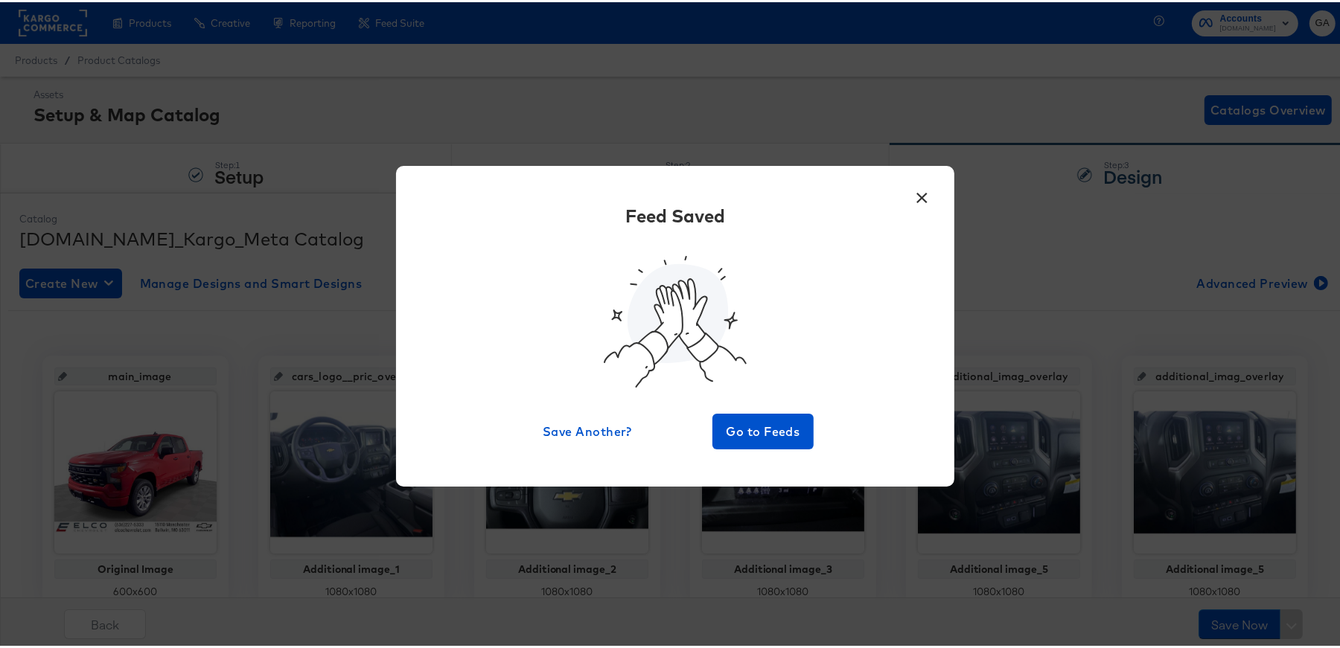
click at [916, 198] on button "×" at bounding box center [922, 192] width 27 height 27
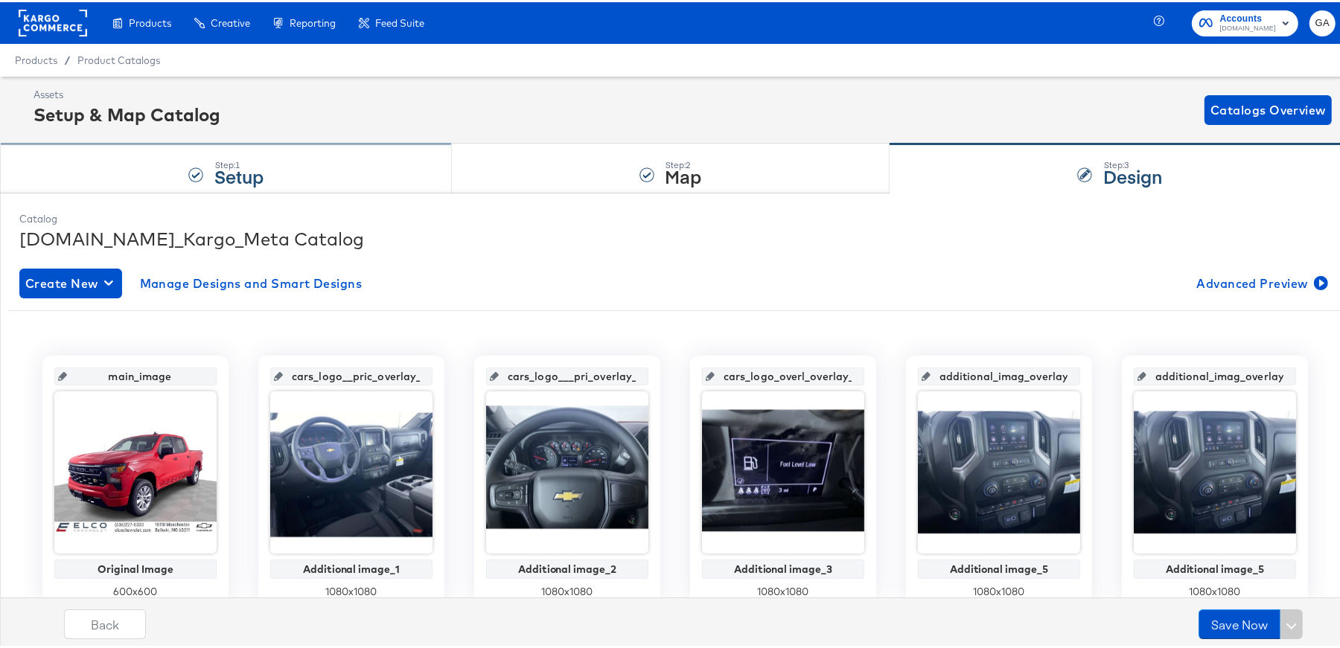
click at [89, 160] on div "Step: 1 Setup" at bounding box center [226, 166] width 452 height 49
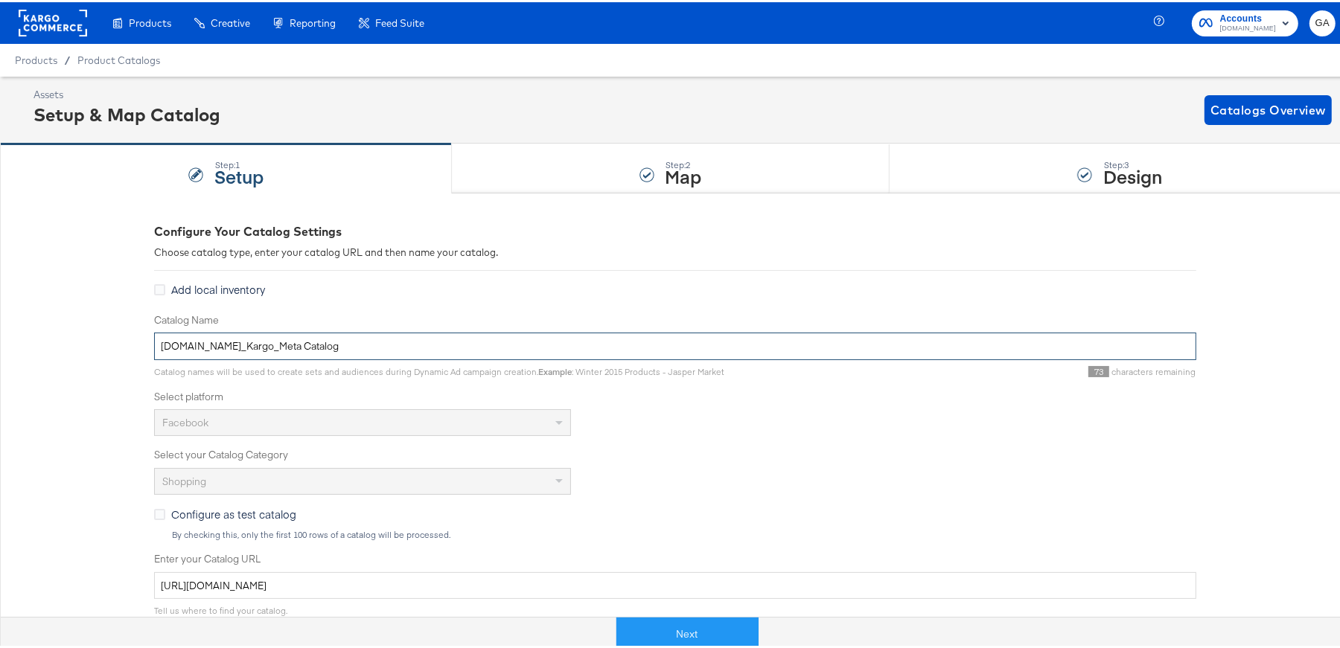
drag, startPoint x: 361, startPoint y: 339, endPoint x: 98, endPoint y: 345, distance: 263.6
click at [98, 345] on div "Configure Your Catalog Settings Choose catalog type, enter your catalog URL and…" at bounding box center [675, 589] width 1350 height 797
paste input "[DOMAIN_NAME]_Kargo_Enhanced_Overlays"
type input "[DOMAIN_NAME]_Kargo_Enhanced_Overlays"
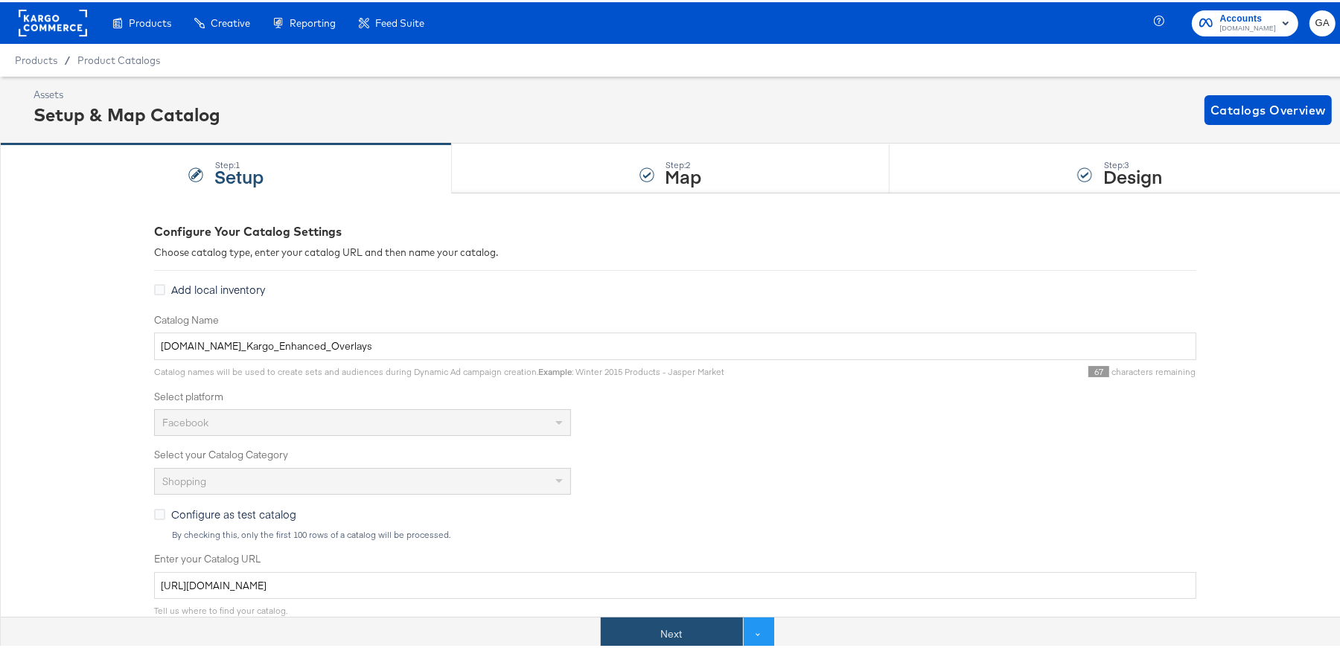
click at [670, 633] on button "Next" at bounding box center [672, 632] width 142 height 33
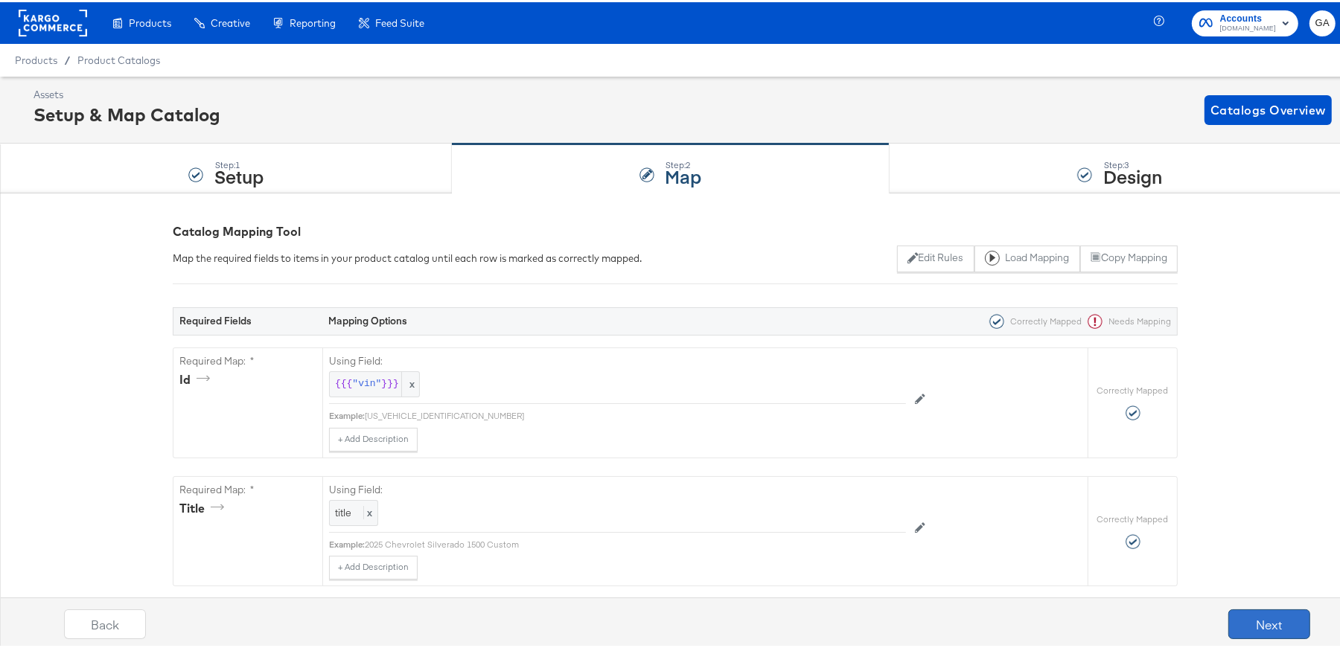
click at [1277, 625] on button "Next" at bounding box center [1269, 622] width 82 height 30
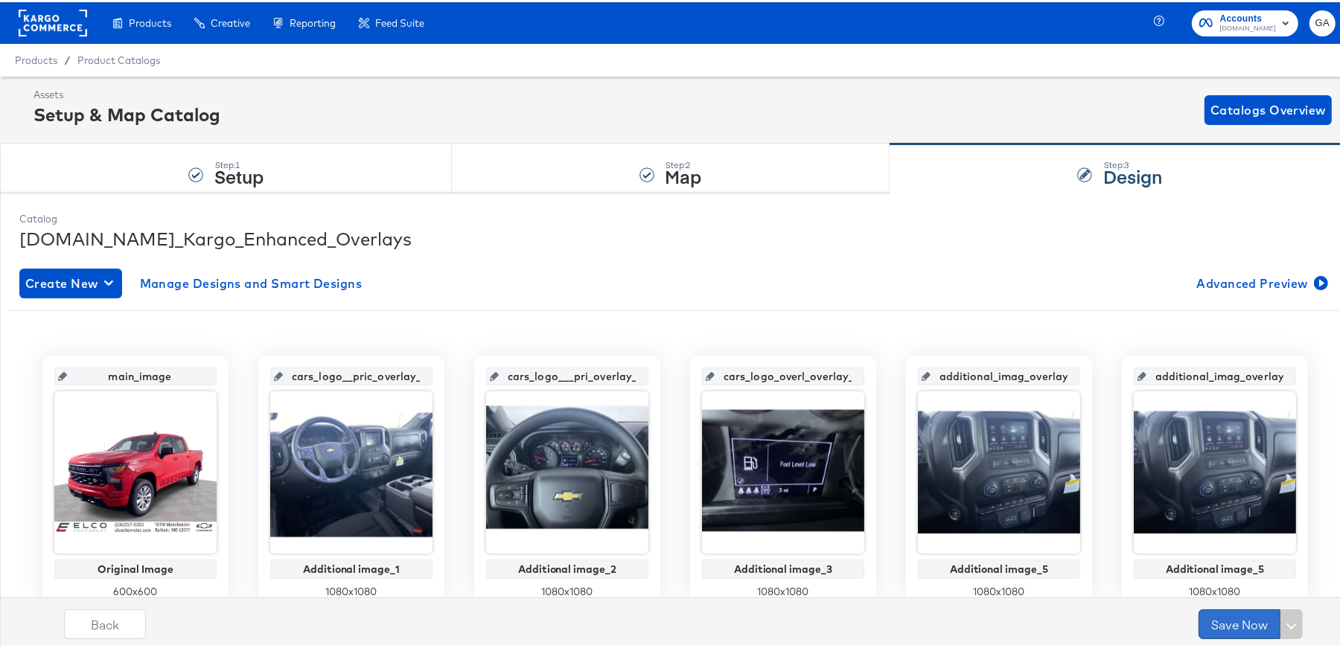
click at [1225, 622] on button "Save Now" at bounding box center [1239, 622] width 82 height 30
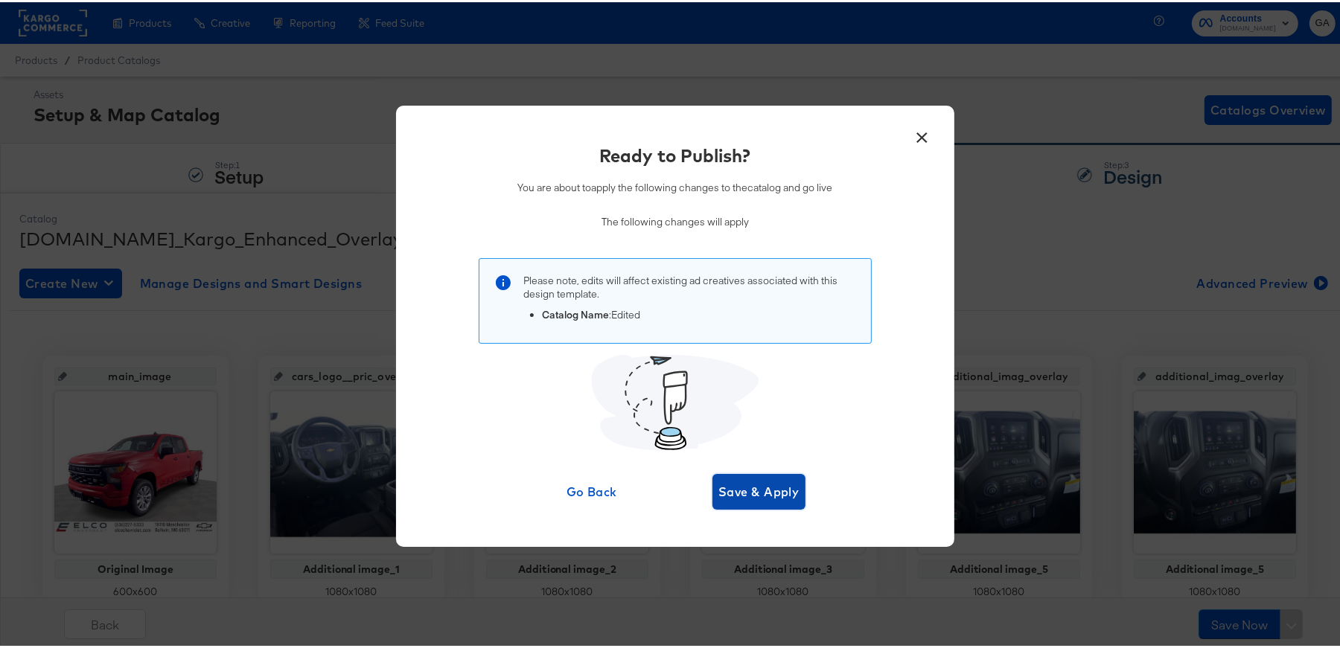
click at [747, 482] on span "Save & Apply" at bounding box center [758, 489] width 81 height 21
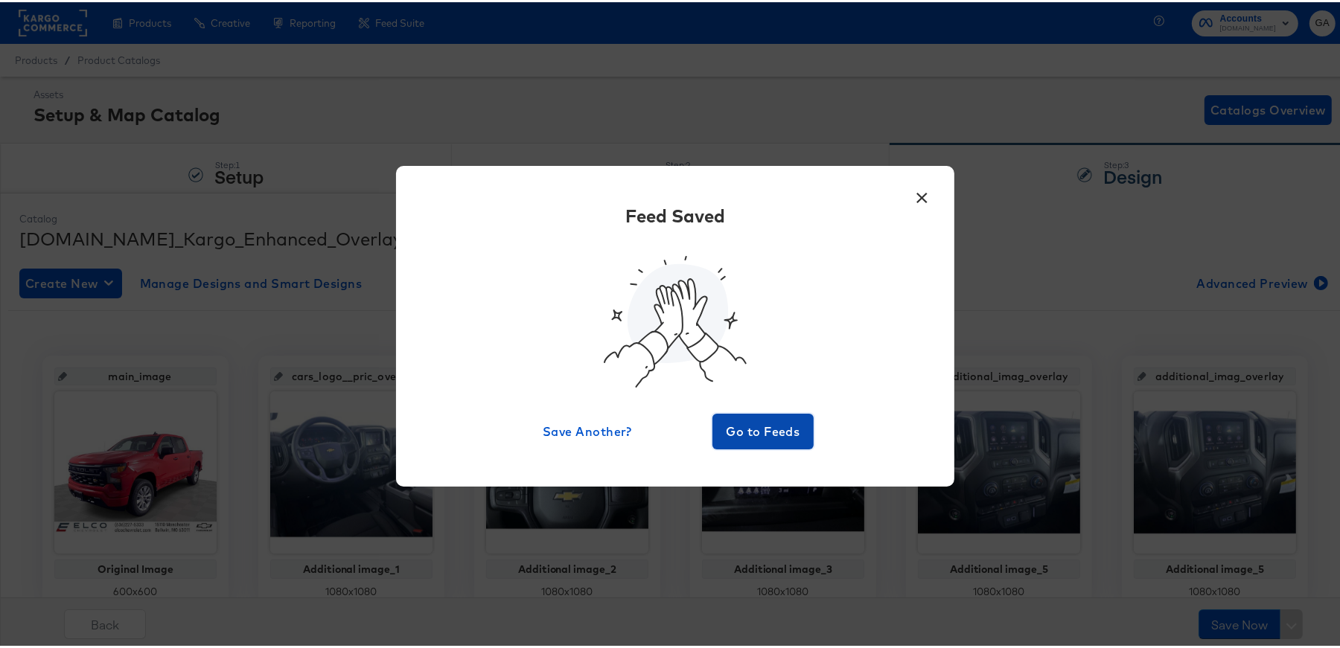
click at [764, 427] on span "Go to Feeds" at bounding box center [762, 429] width 89 height 21
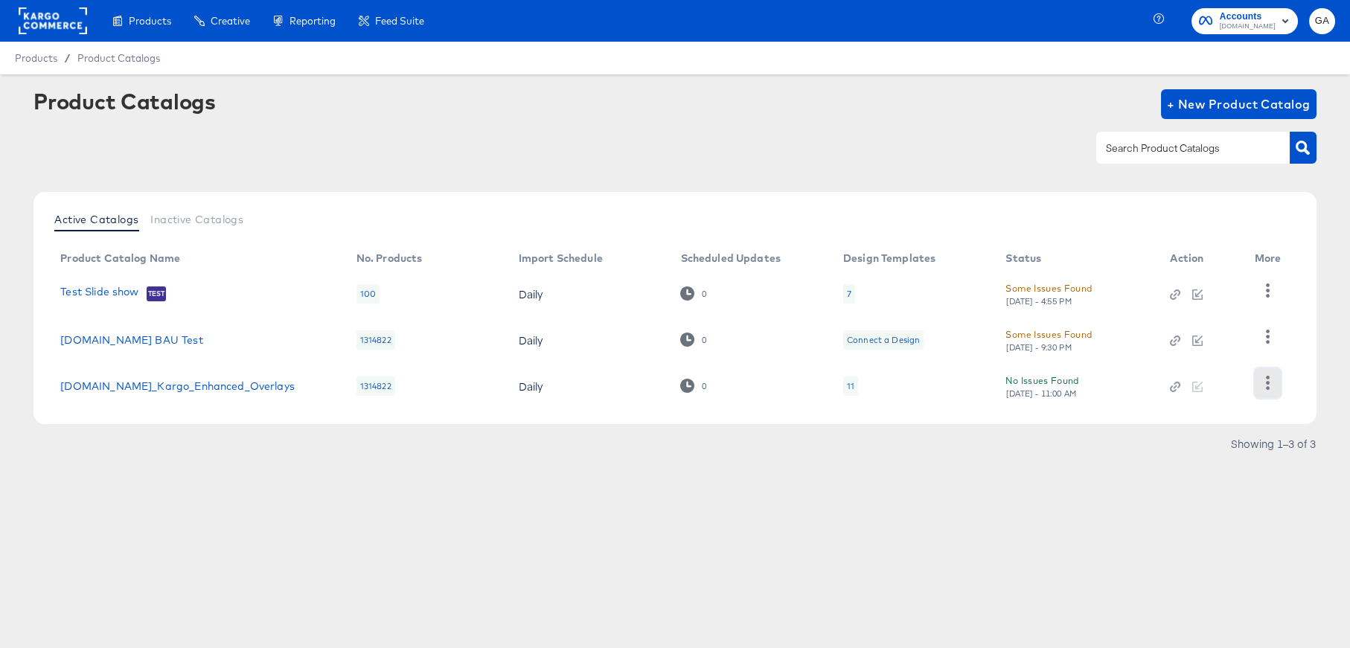
click at [1267, 382] on icon "button" at bounding box center [1268, 383] width 4 height 14
click at [1204, 307] on div "HUD Checks (Internal)" at bounding box center [1206, 308] width 149 height 24
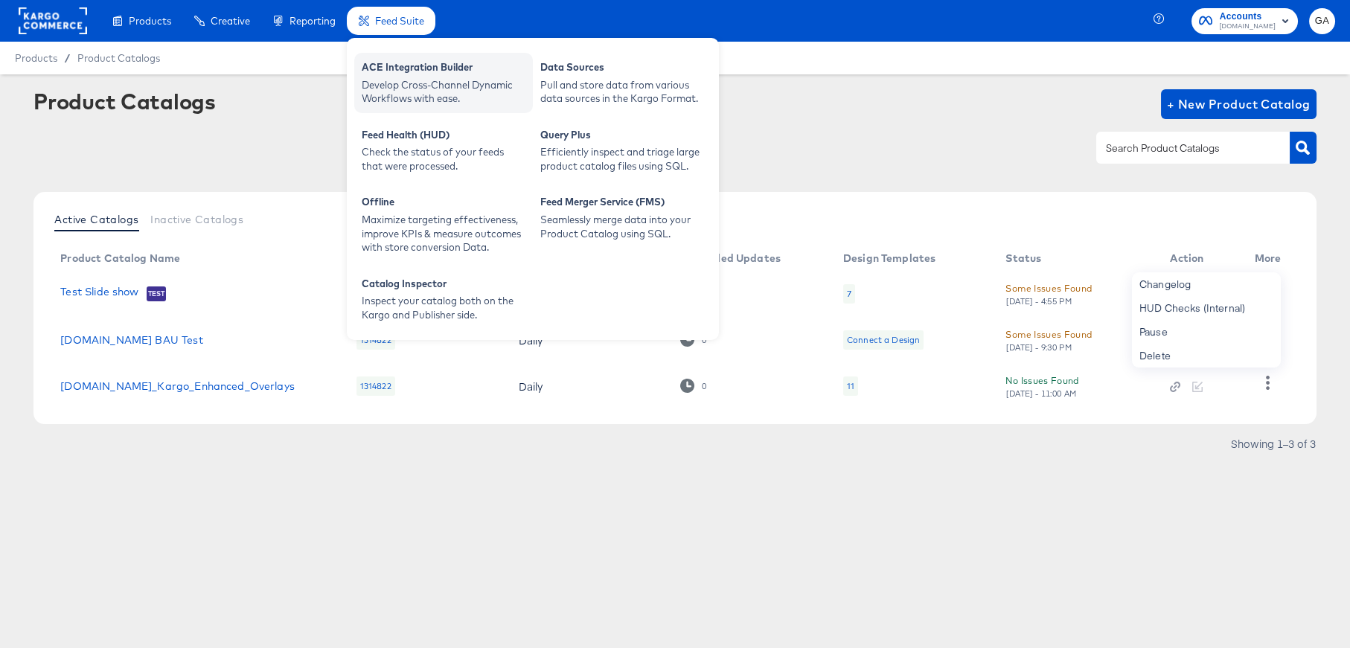
click at [428, 71] on div "ACE Integration Builder" at bounding box center [444, 69] width 164 height 18
